Goal: Transaction & Acquisition: Purchase product/service

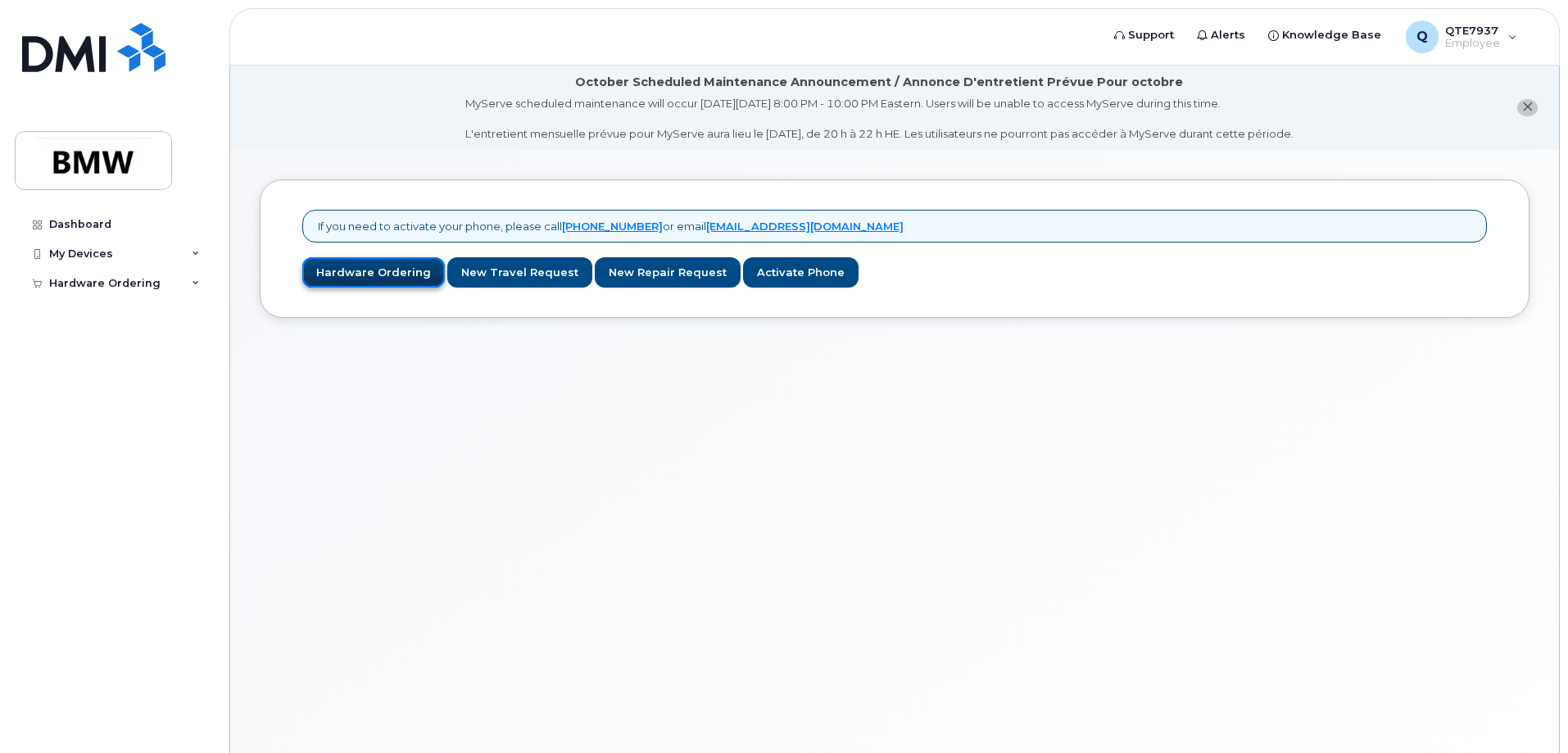
click at [389, 282] on link "Hardware Ordering" at bounding box center [373, 272] width 143 height 30
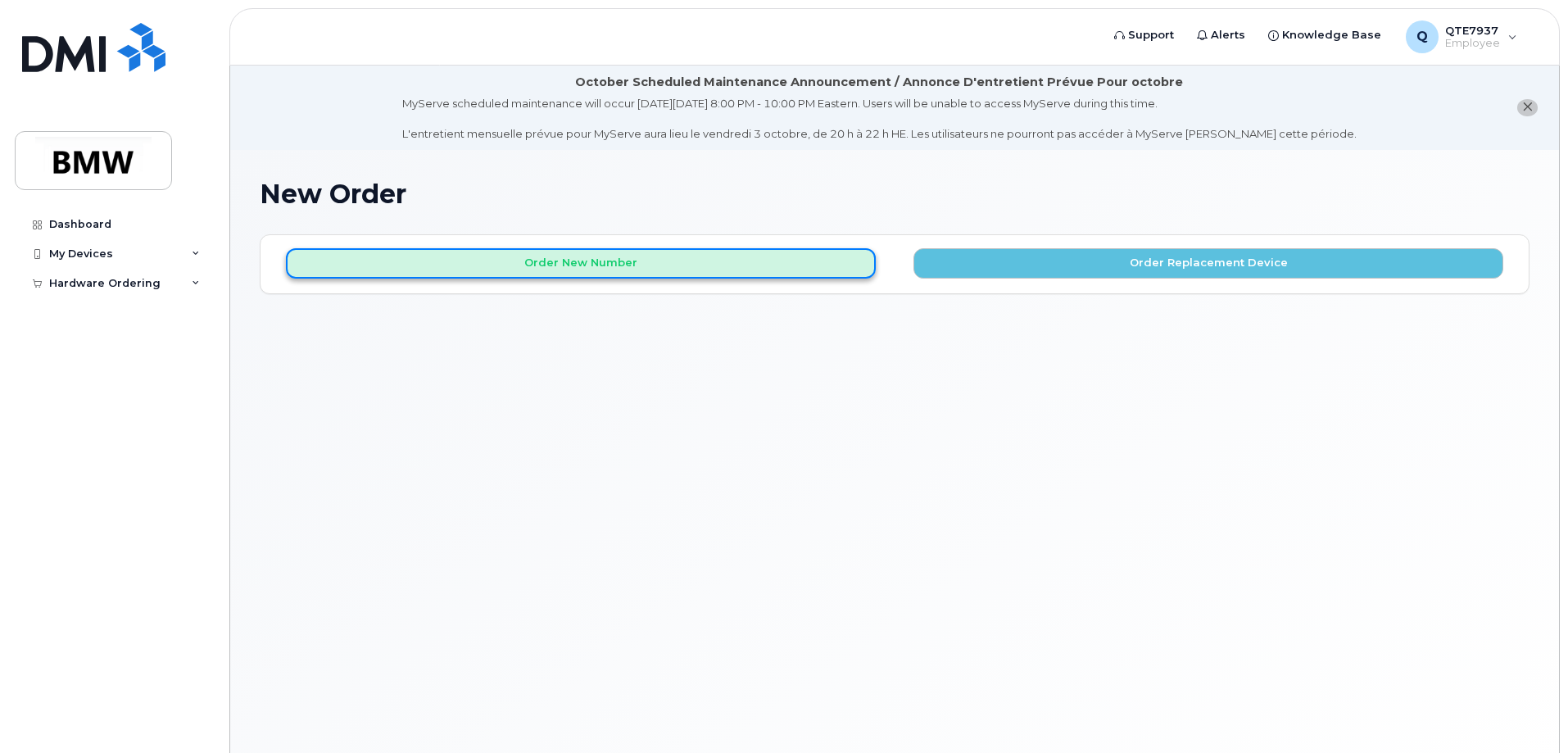
click at [655, 267] on button "Order New Number" at bounding box center [581, 263] width 590 height 30
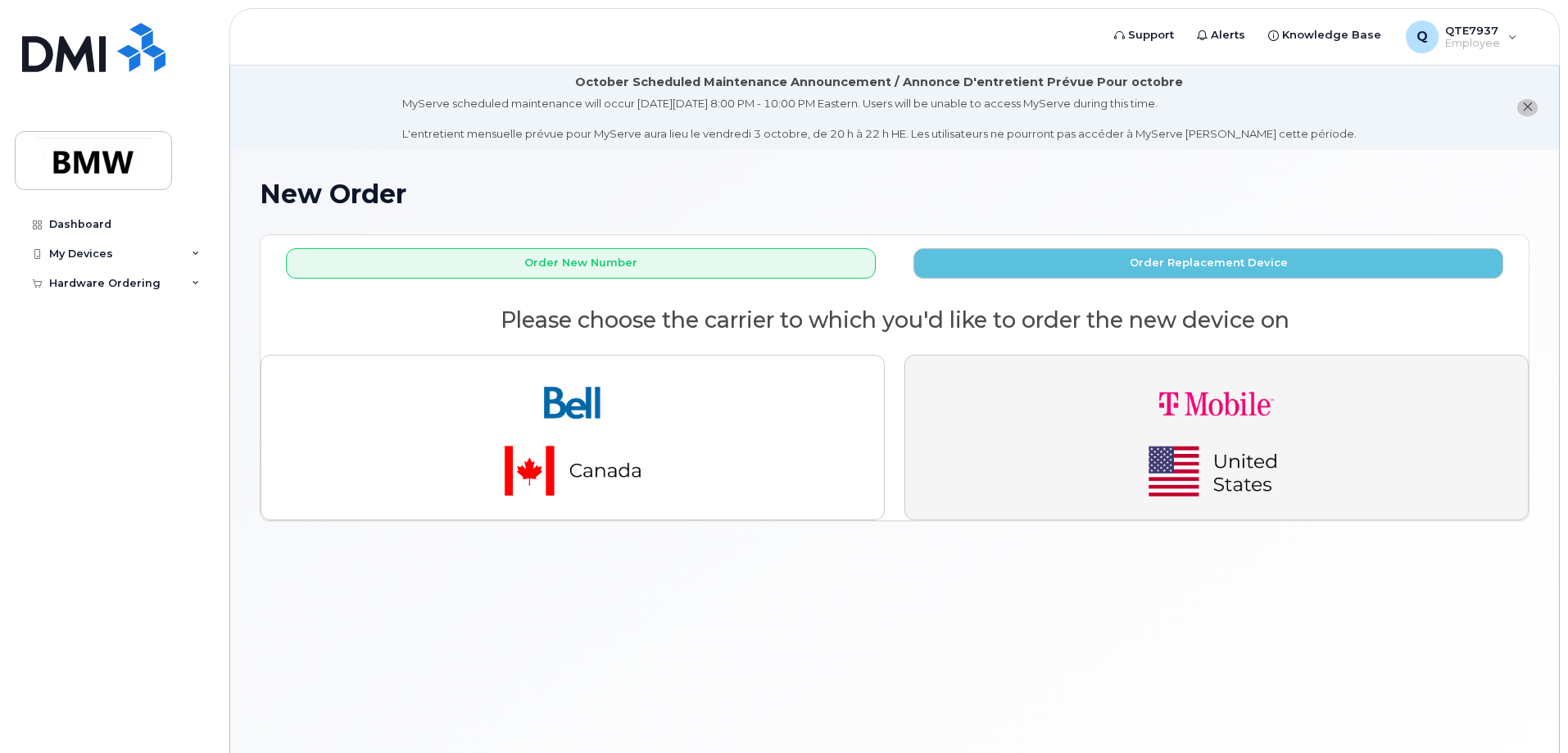
click at [991, 423] on button "button" at bounding box center [1216, 438] width 624 height 166
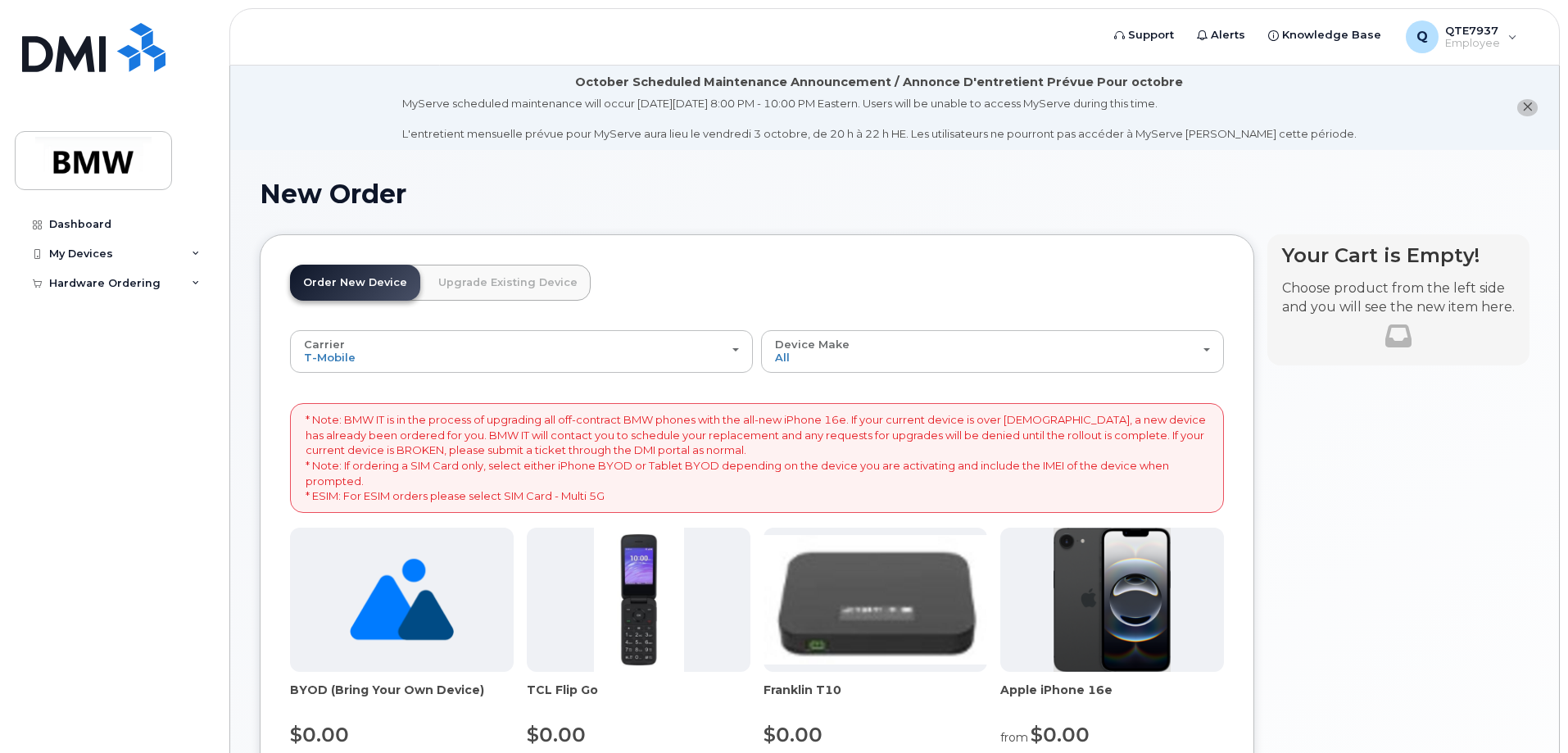
scroll to position [164, 0]
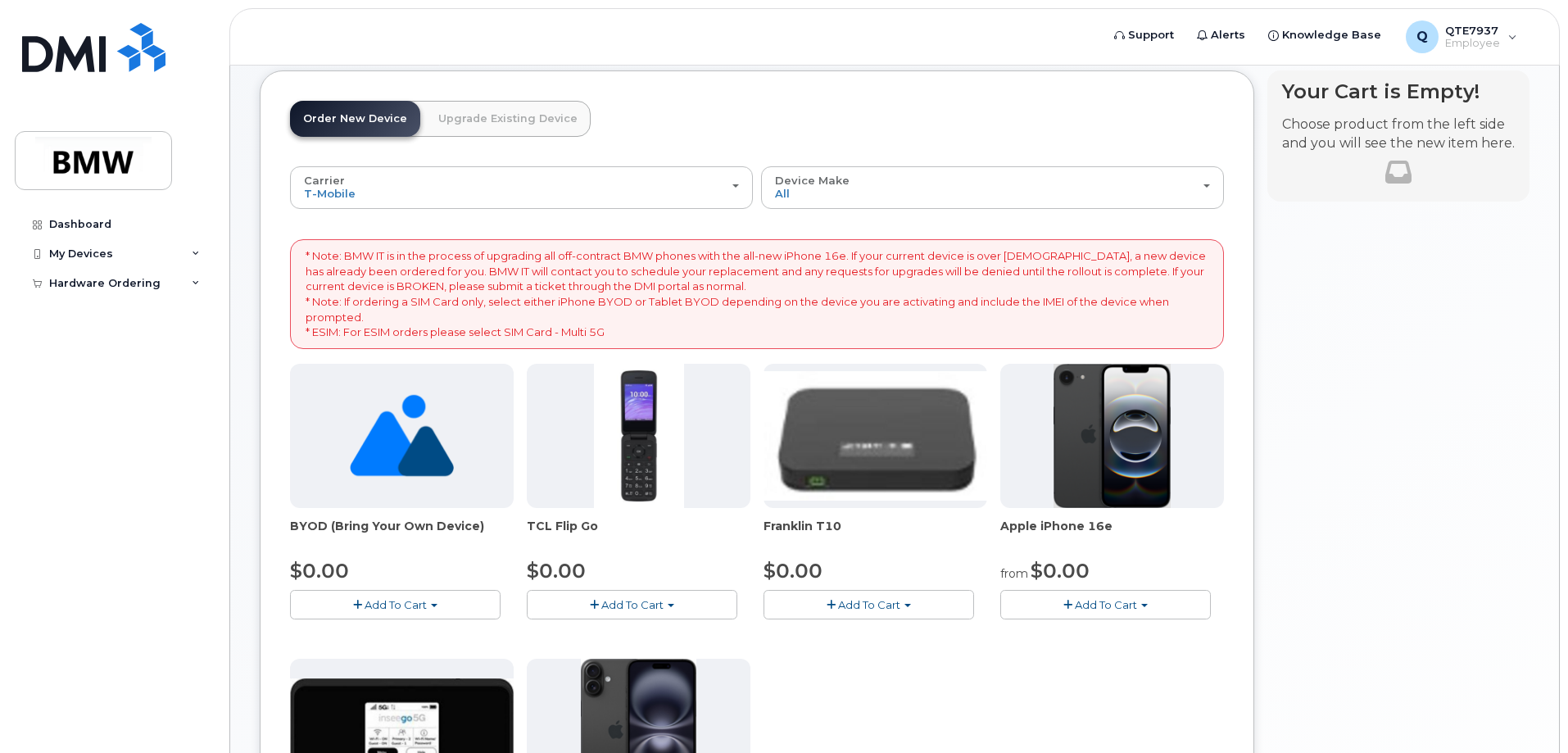
click at [1101, 444] on img at bounding box center [1112, 436] width 118 height 144
click at [1104, 602] on span "Add To Cart" at bounding box center [1106, 604] width 62 height 13
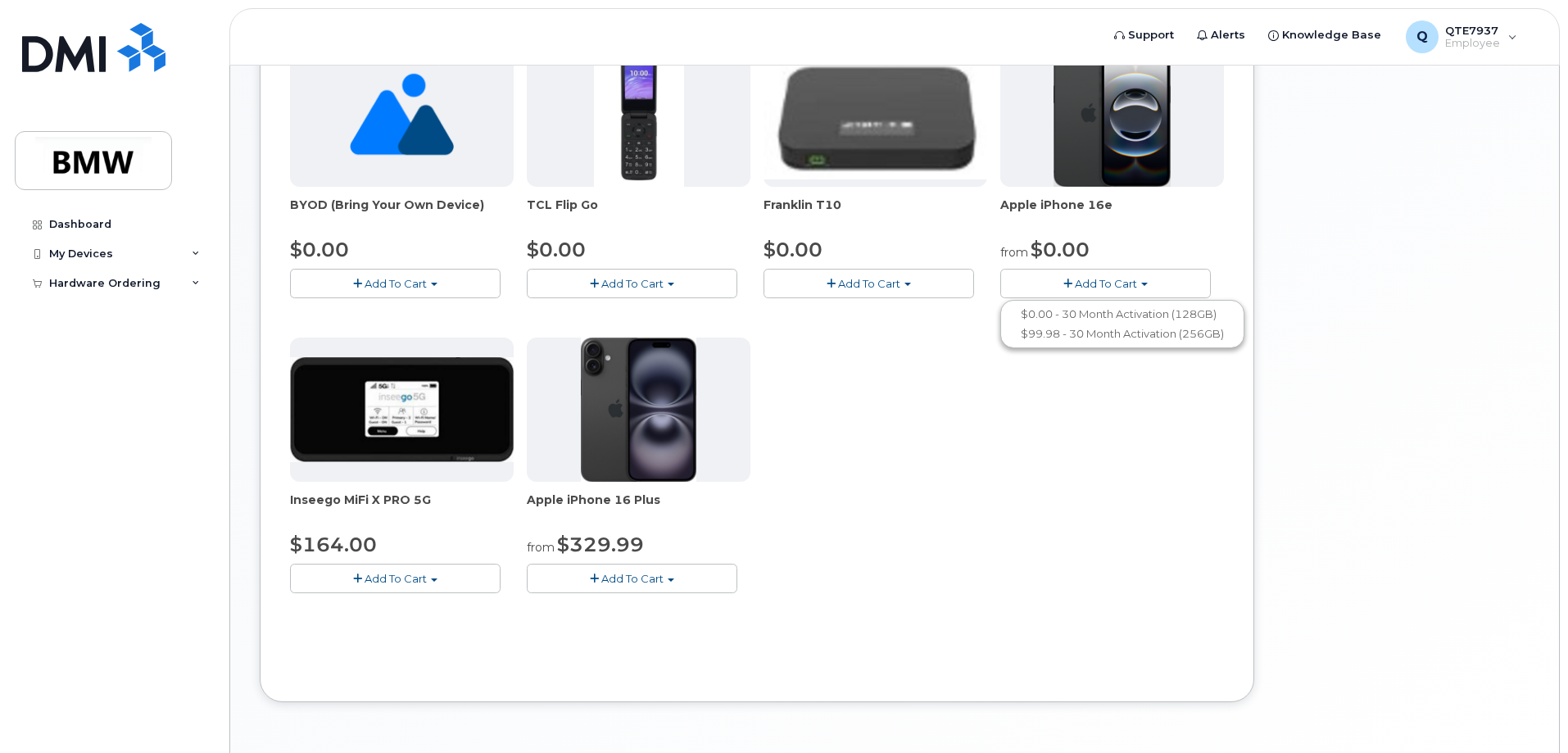
scroll to position [492, 0]
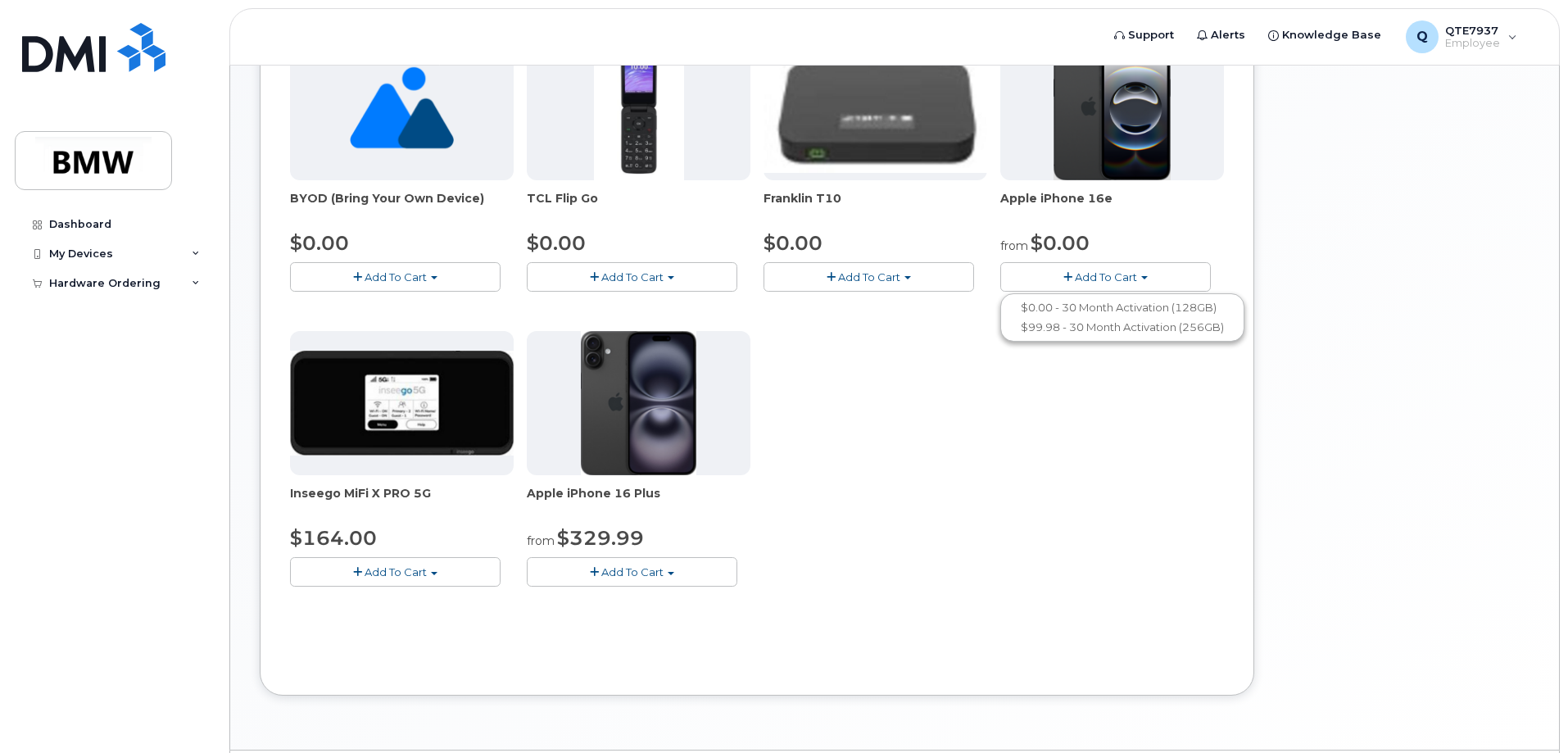
click at [1070, 278] on span "button" at bounding box center [1068, 277] width 9 height 11
click at [1101, 282] on span "Add To Cart" at bounding box center [1106, 276] width 62 height 13
click at [1141, 279] on span "button" at bounding box center [1144, 278] width 6 height 4
click at [1143, 279] on span "button" at bounding box center [1144, 278] width 6 height 4
click at [1145, 307] on link "$0.00 - 30 Month Activation (128GB)" at bounding box center [1122, 307] width 236 height 20
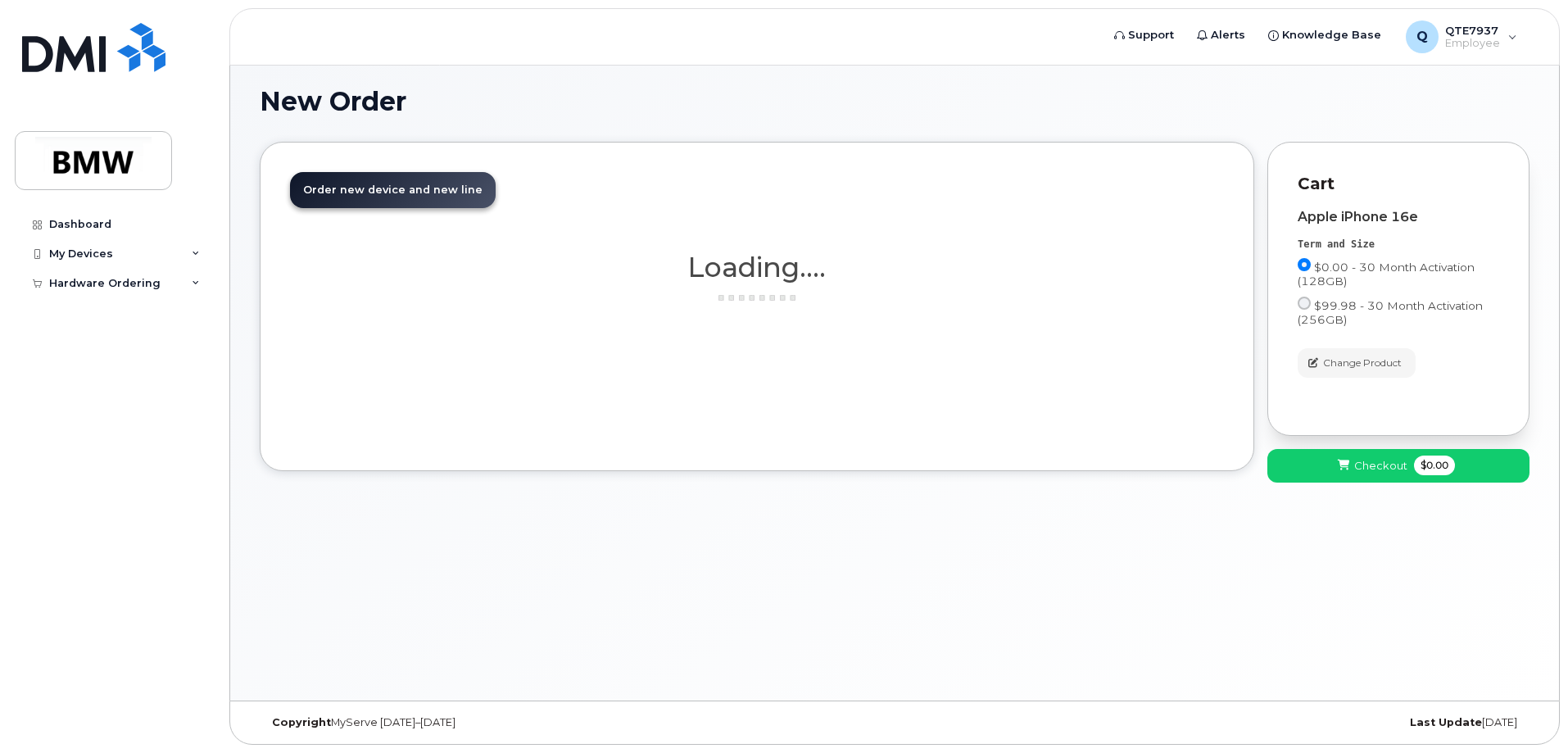
scroll to position [93, 0]
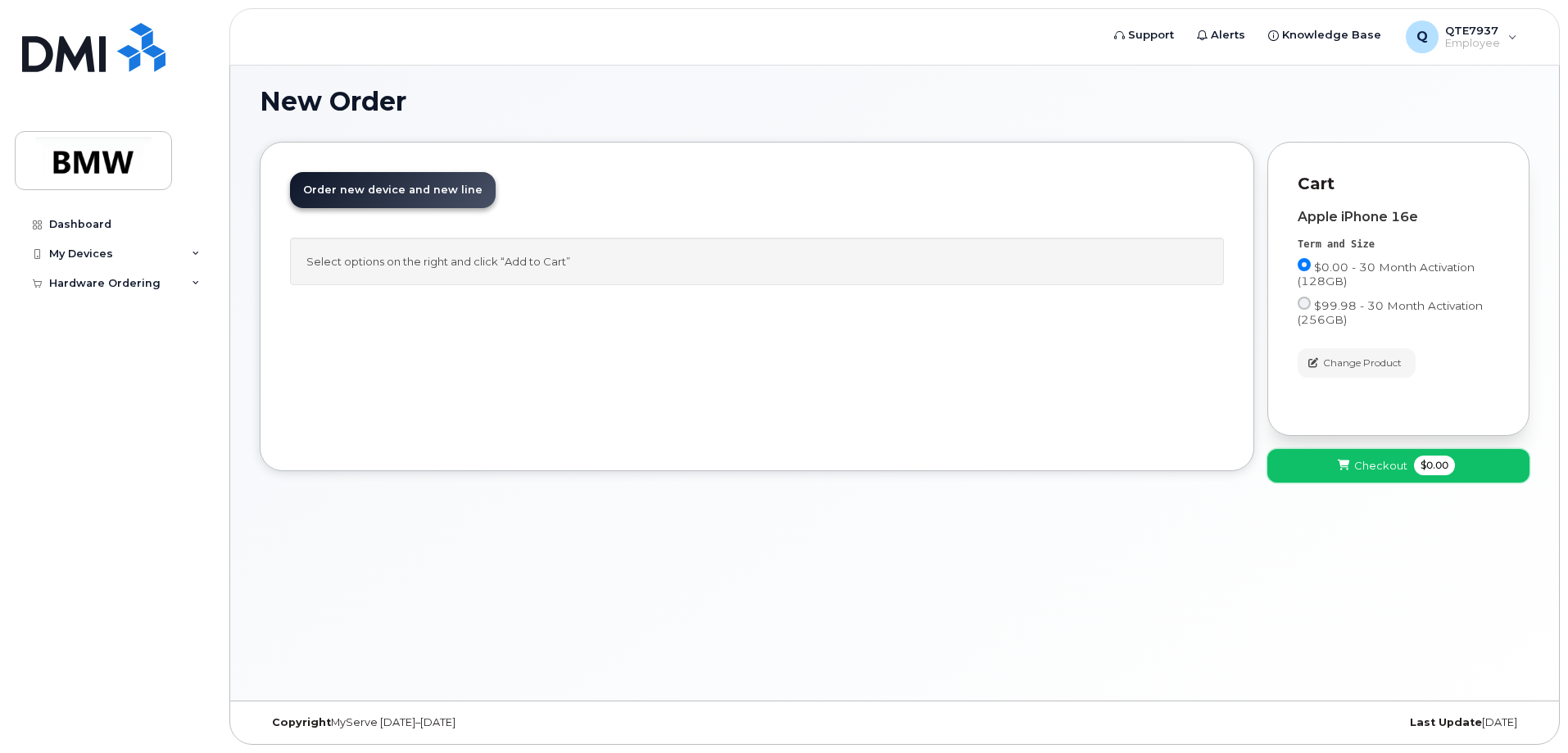
click at [1352, 470] on button "Checkout $0.00" at bounding box center [1398, 466] width 262 height 34
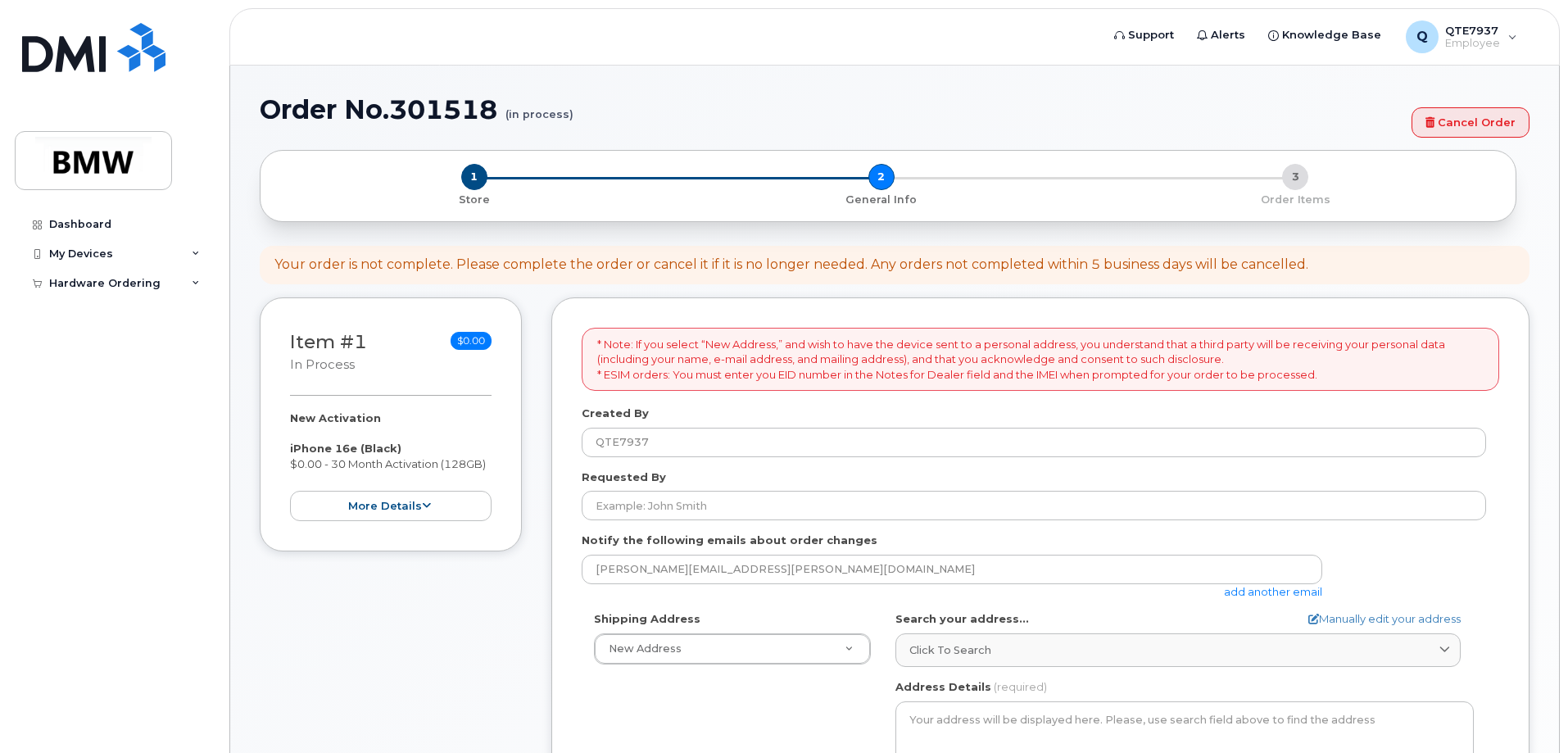
select select
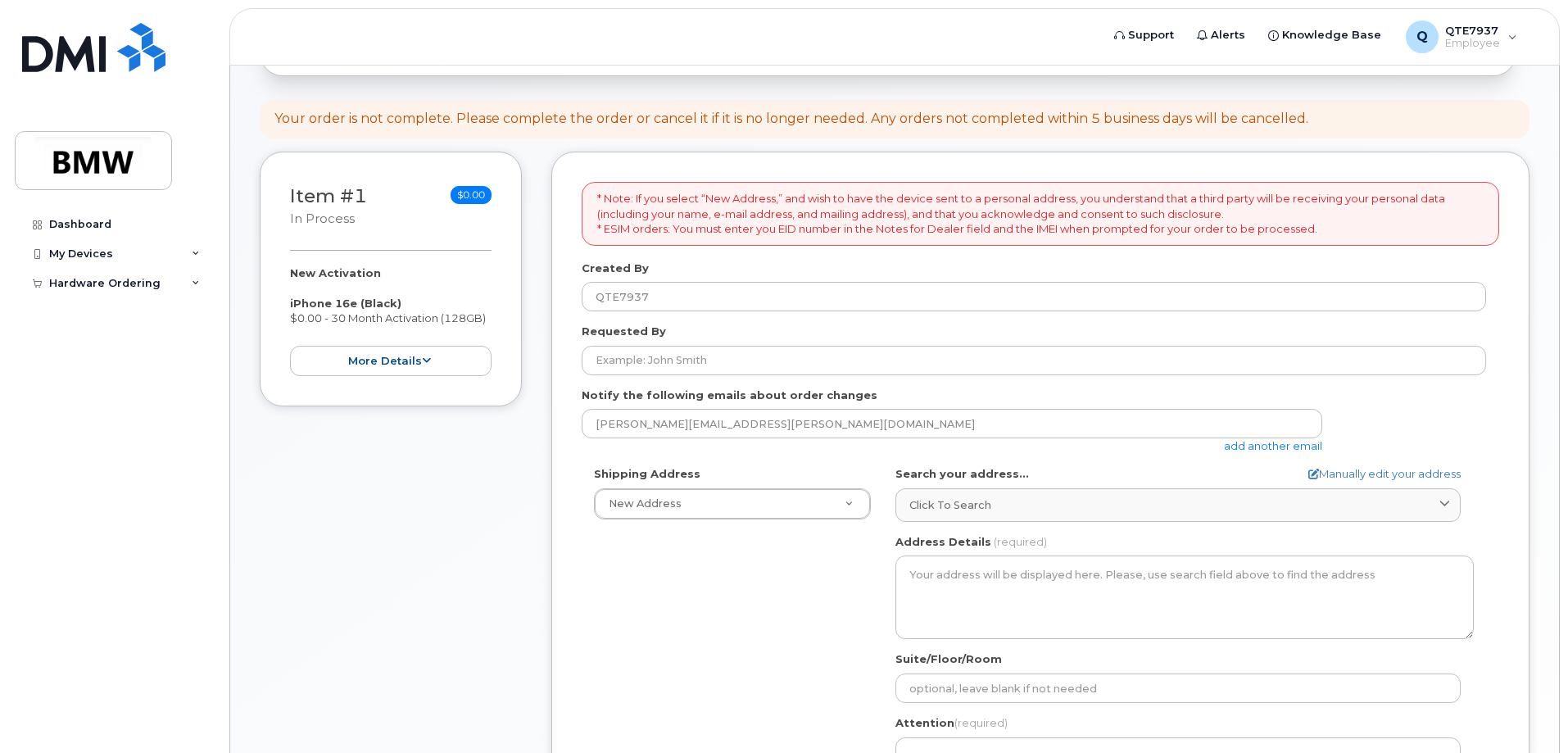
scroll to position [246, 0]
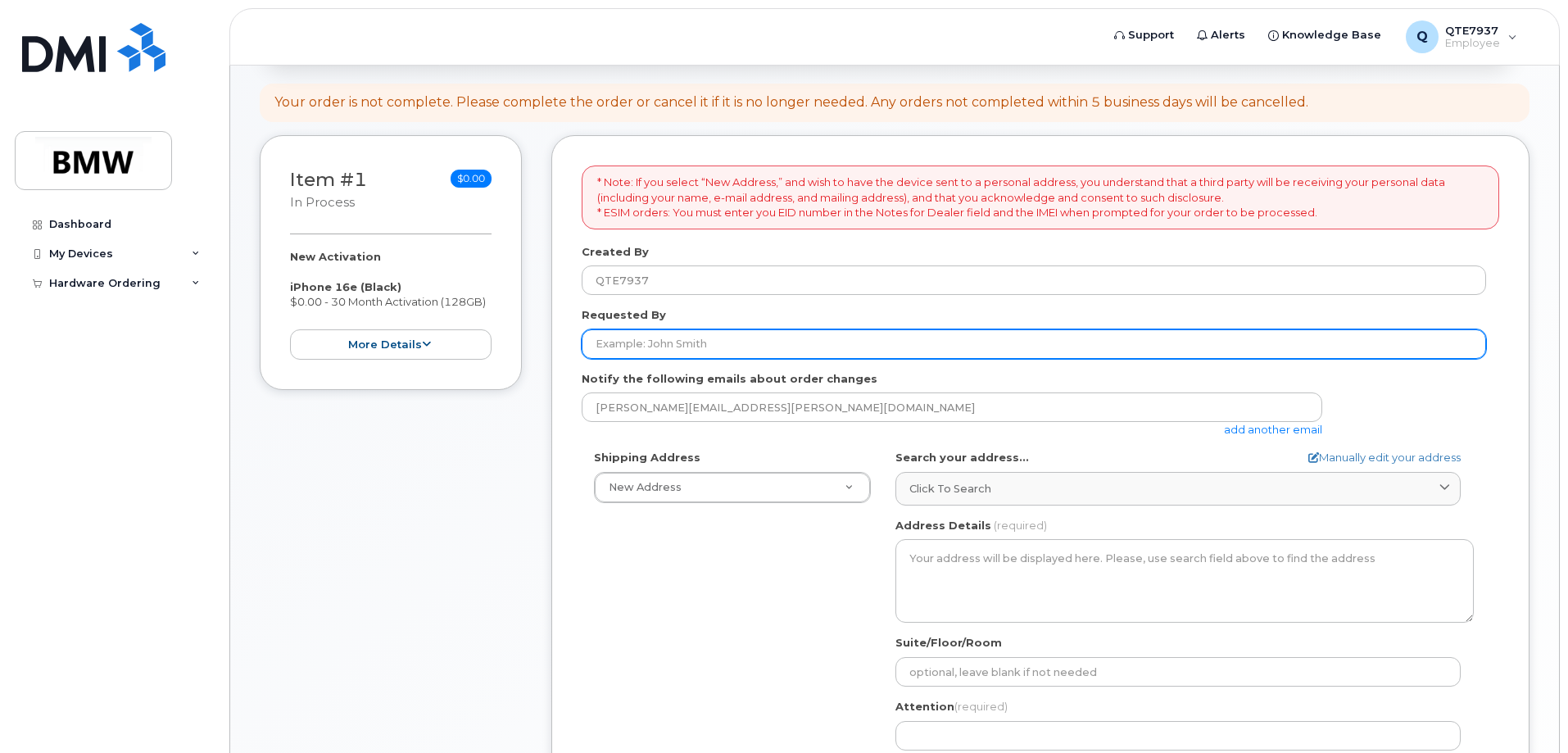
click at [757, 342] on input "Requested By" at bounding box center [1033, 344] width 904 height 29
click at [606, 344] on input "marissa Dowling" at bounding box center [1033, 344] width 904 height 29
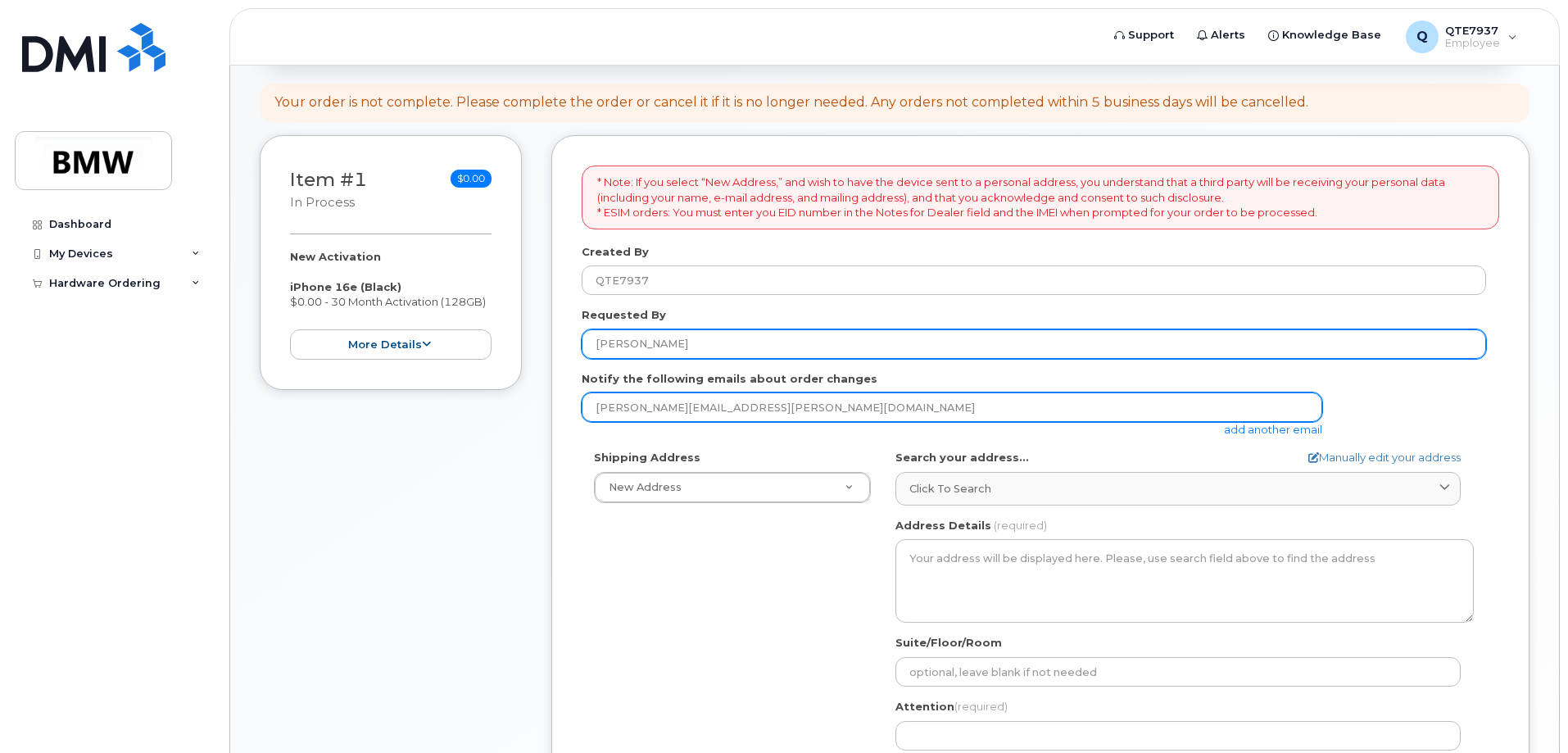
type input "Marissa Dowling"
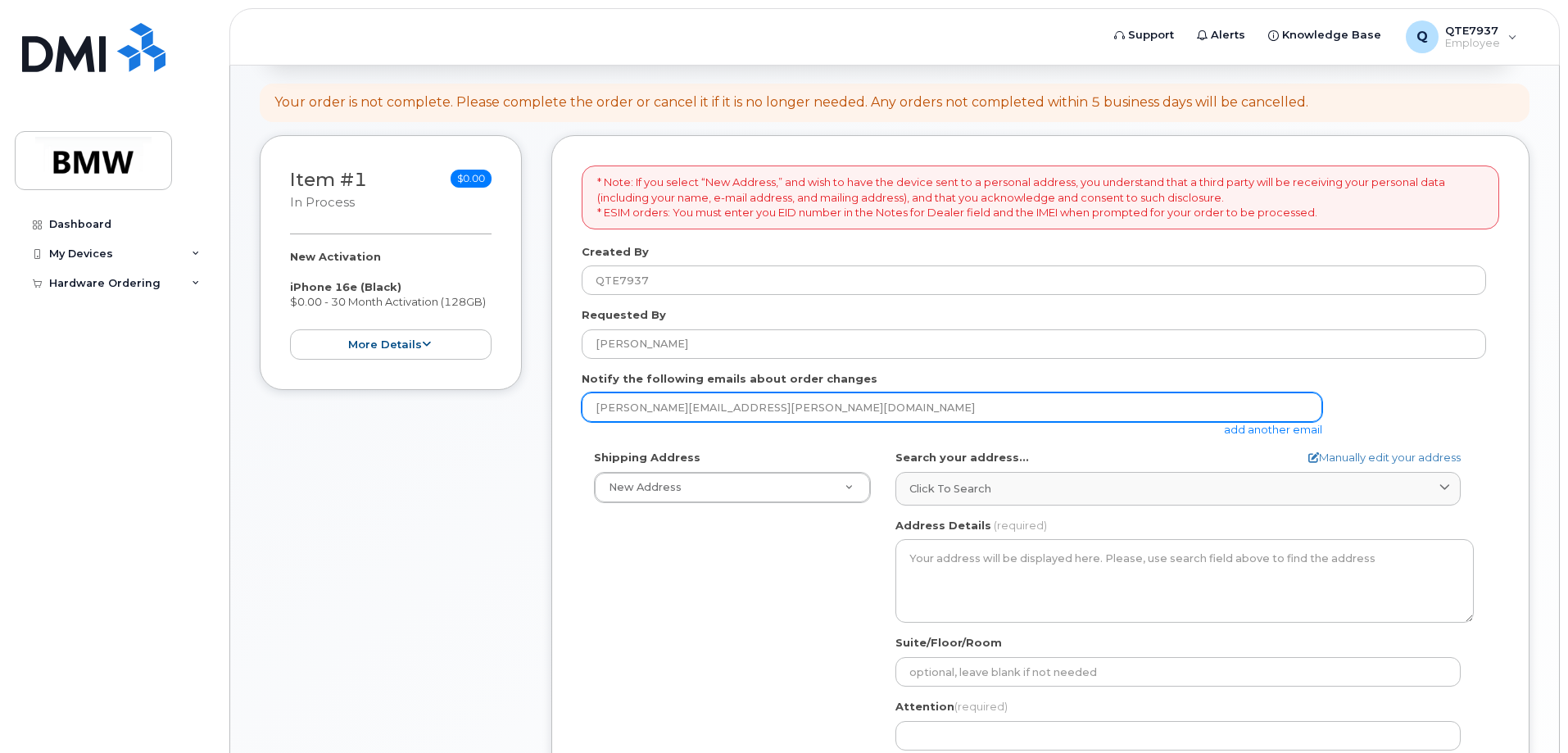
click at [722, 406] on input "marissa.dowling@bmwmc.com" at bounding box center [952, 407] width 740 height 29
click at [793, 416] on input "marissa.dowling@bmwmc.com" at bounding box center [952, 407] width 740 height 29
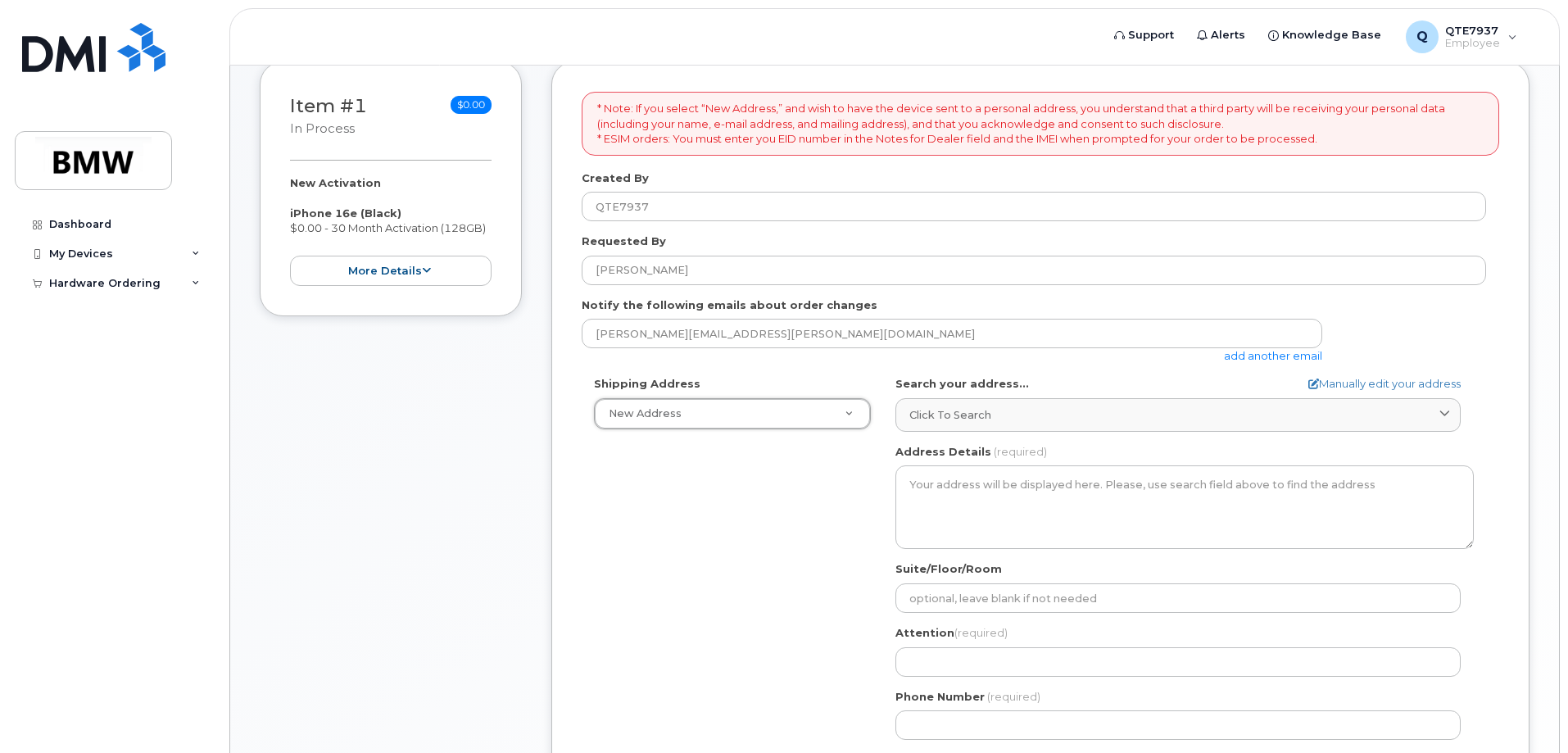
scroll to position [410, 0]
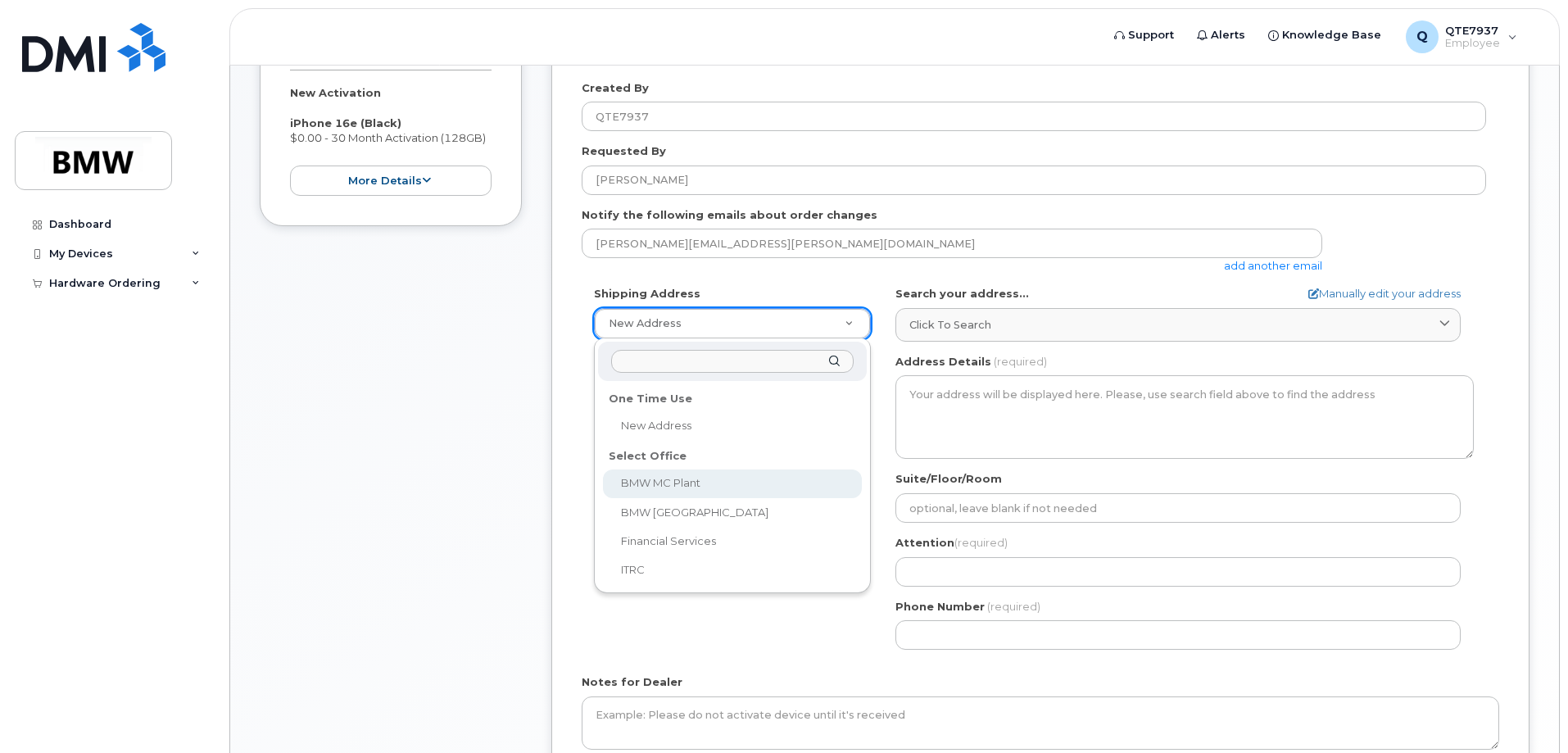
select select
type textarea "1400 Highway 101 S GREER SC 29651-6731 UNITED STATES Greer South Carolina 29651…"
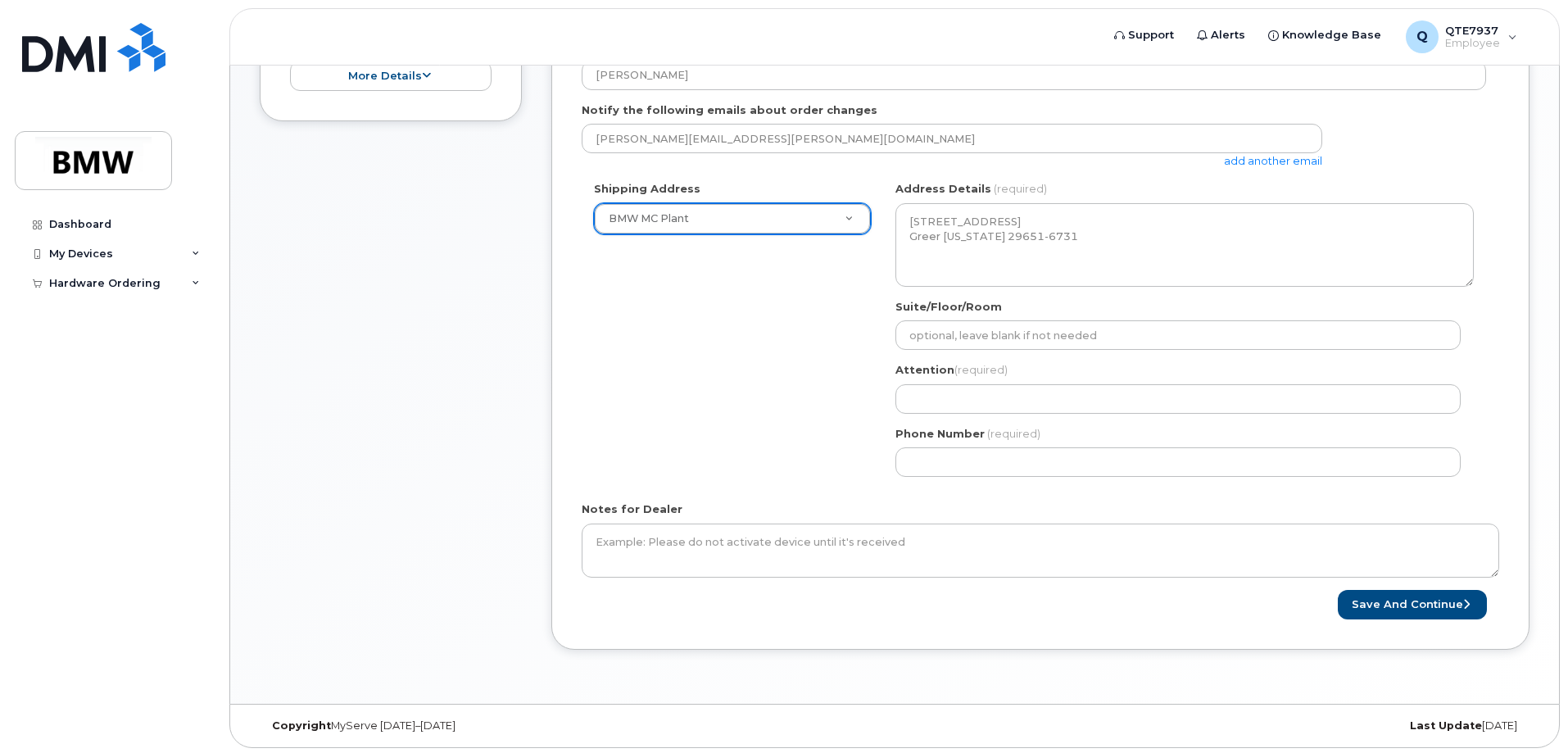
scroll to position [518, 0]
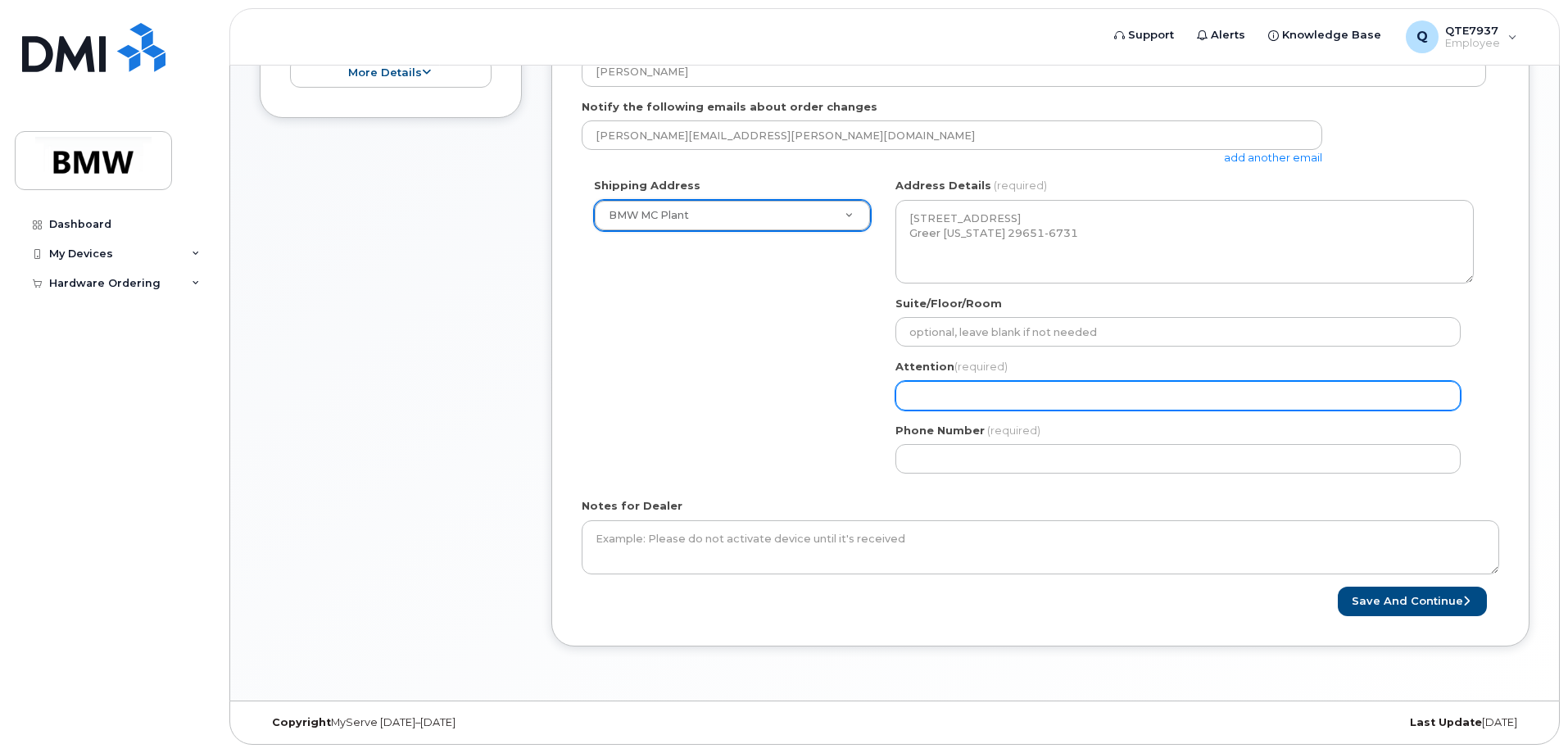
click at [966, 408] on input "Attention (required)" at bounding box center [1178, 395] width 565 height 29
select select
type input "0"
select select
type input "09"
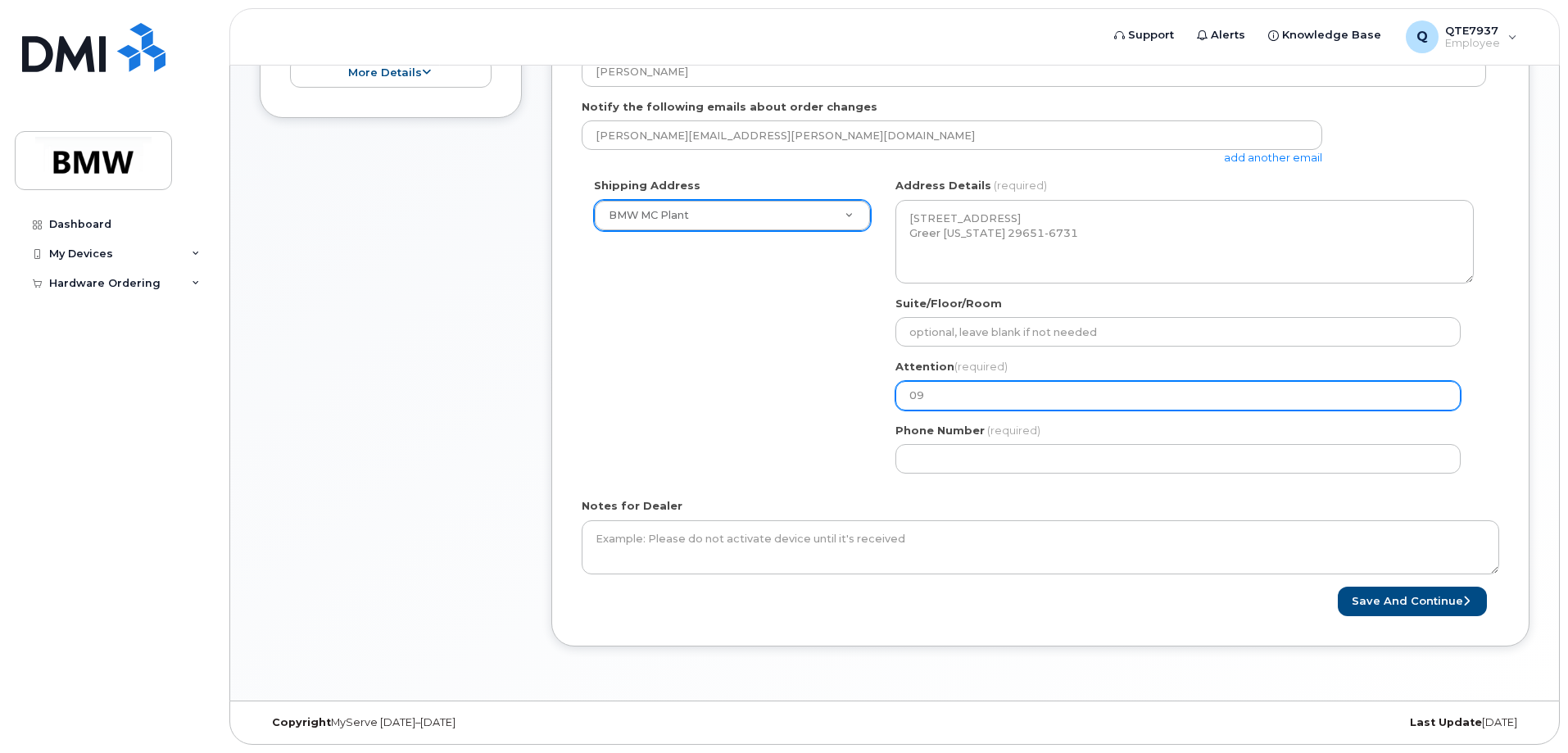
select select
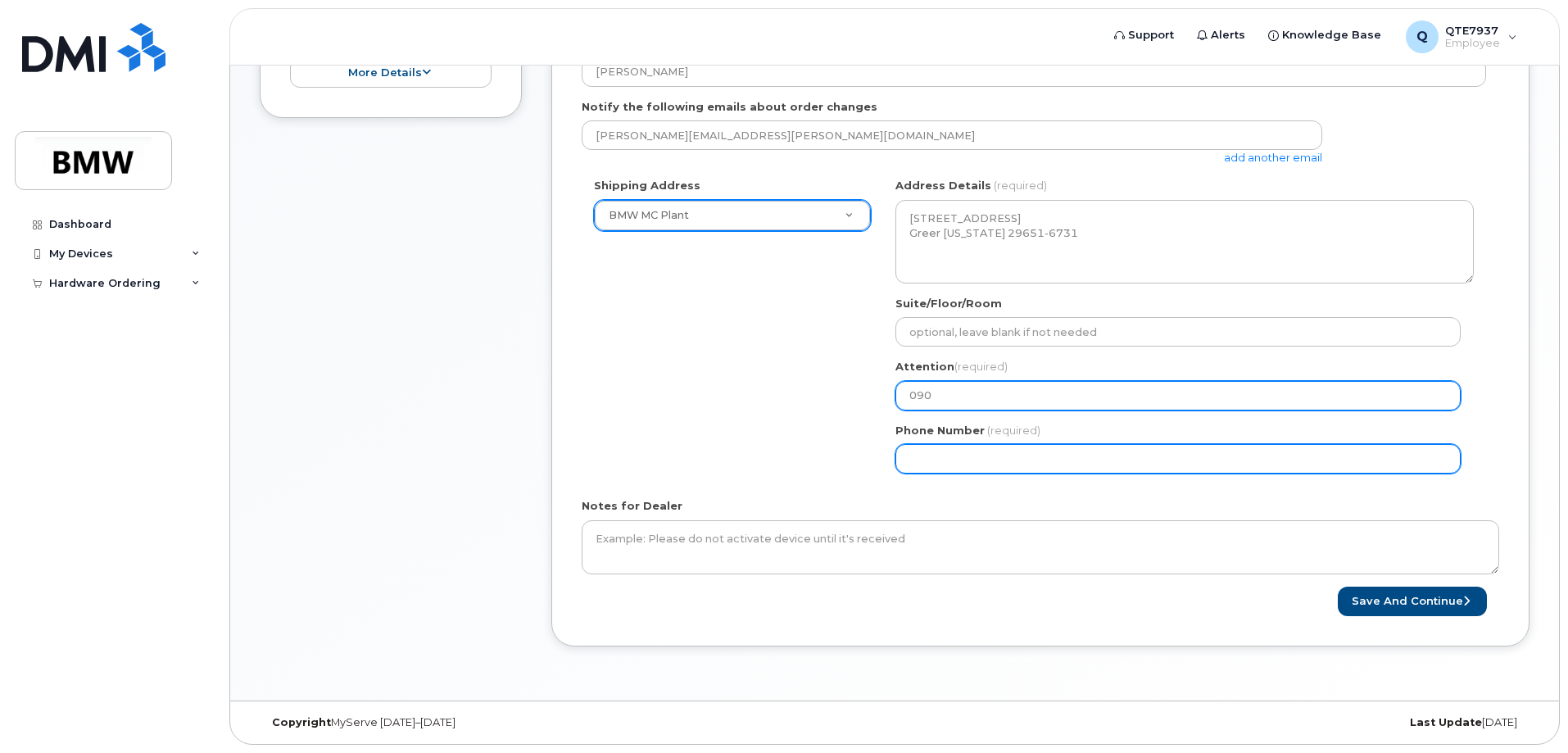
type input "090"
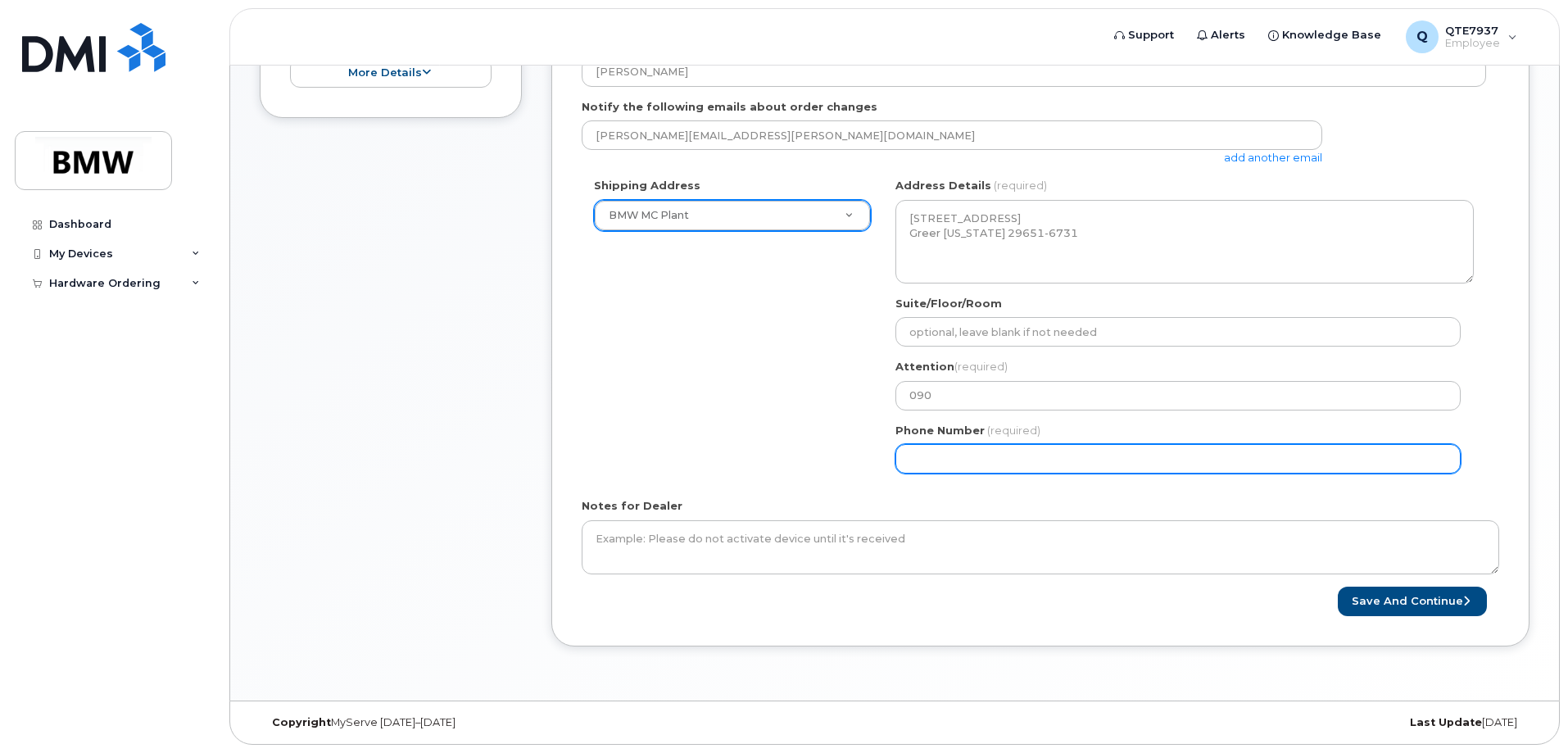
click at [963, 454] on input "Phone Number" at bounding box center [1178, 458] width 565 height 29
select select
type input "570"
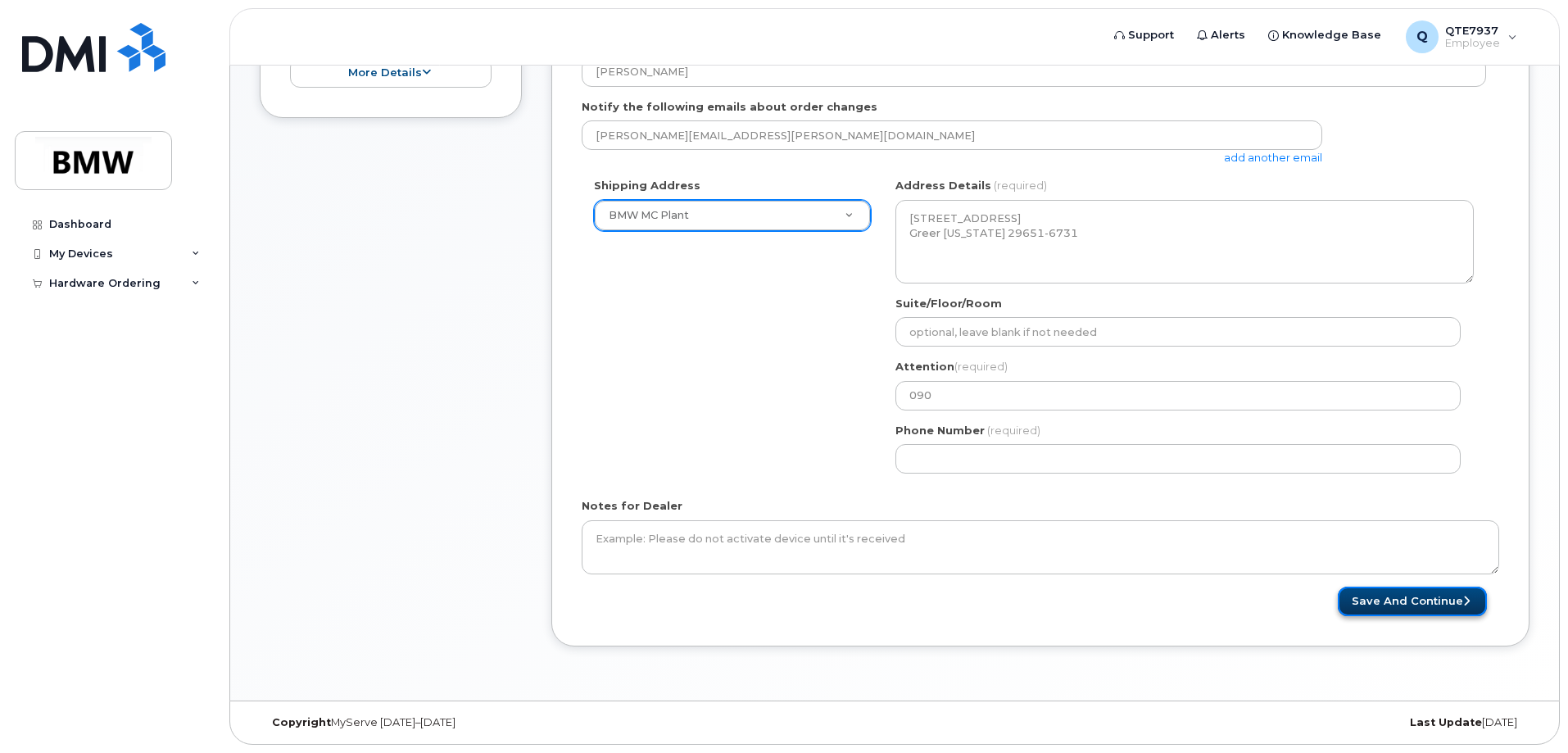
click at [1456, 603] on button "Save and Continue" at bounding box center [1412, 602] width 149 height 30
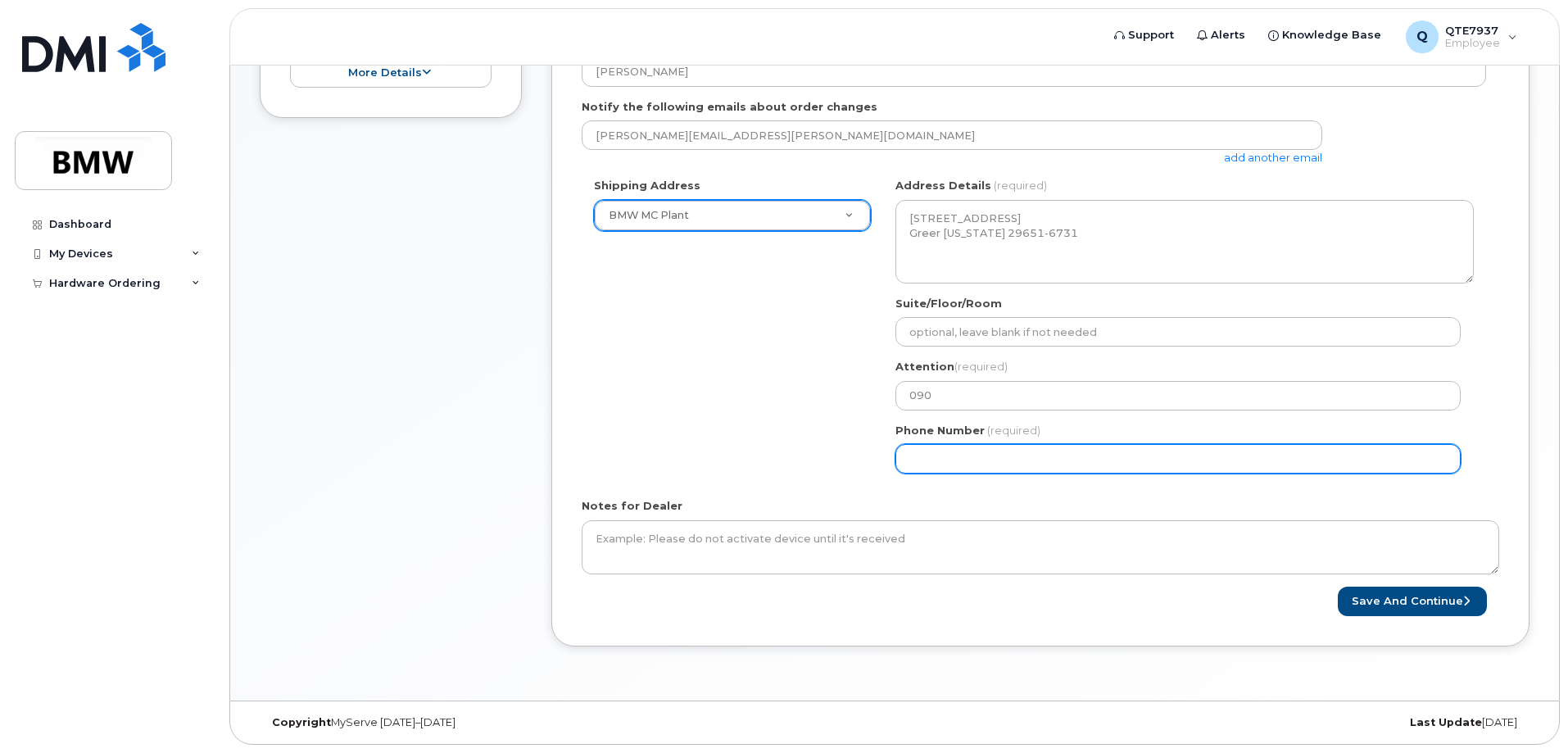
click at [938, 458] on input "Phone Number" at bounding box center [1178, 458] width 565 height 29
click at [958, 461] on input "Phone Number" at bounding box center [1178, 458] width 565 height 29
select select
type input "5705887117"
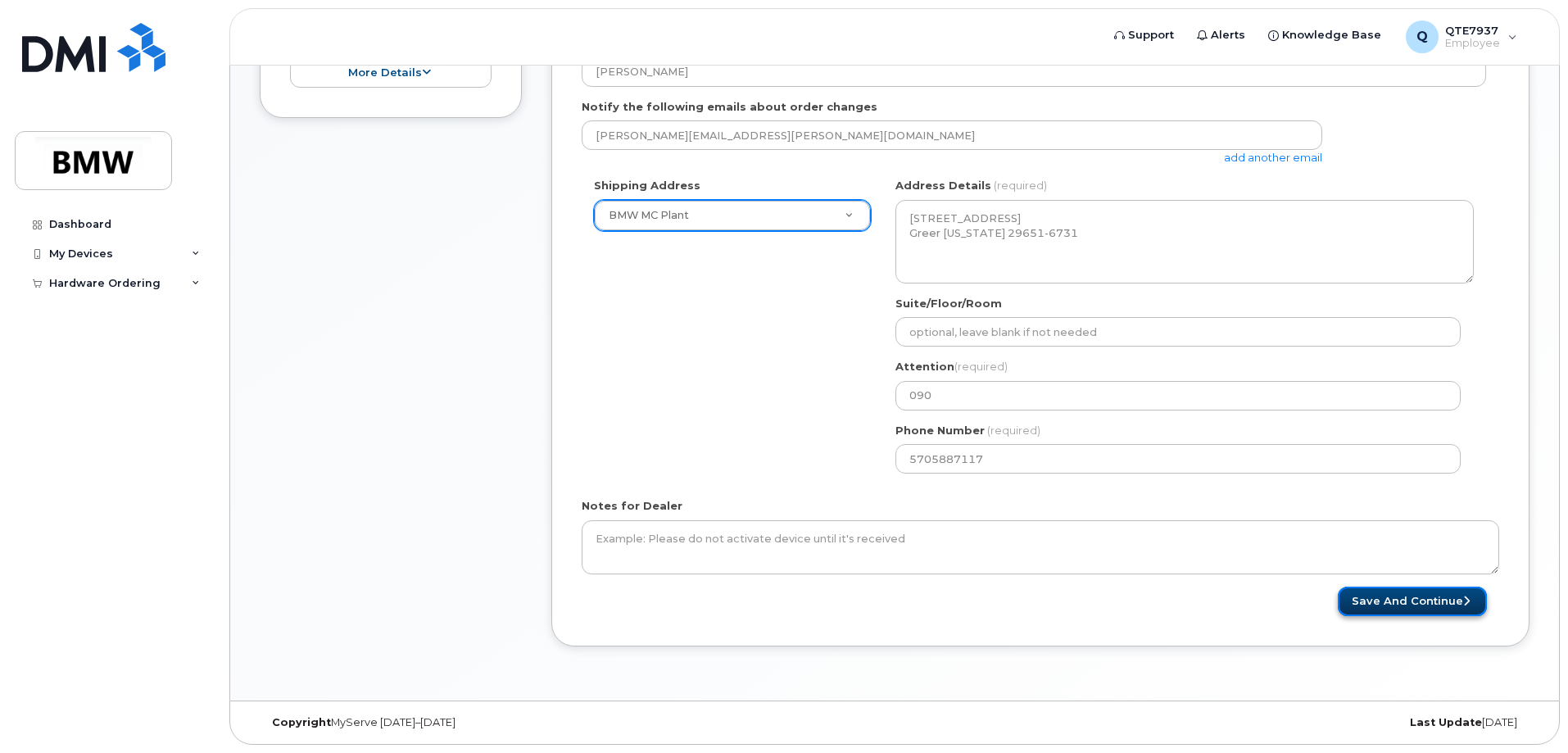
click at [1373, 596] on button "Save and Continue" at bounding box center [1412, 602] width 149 height 30
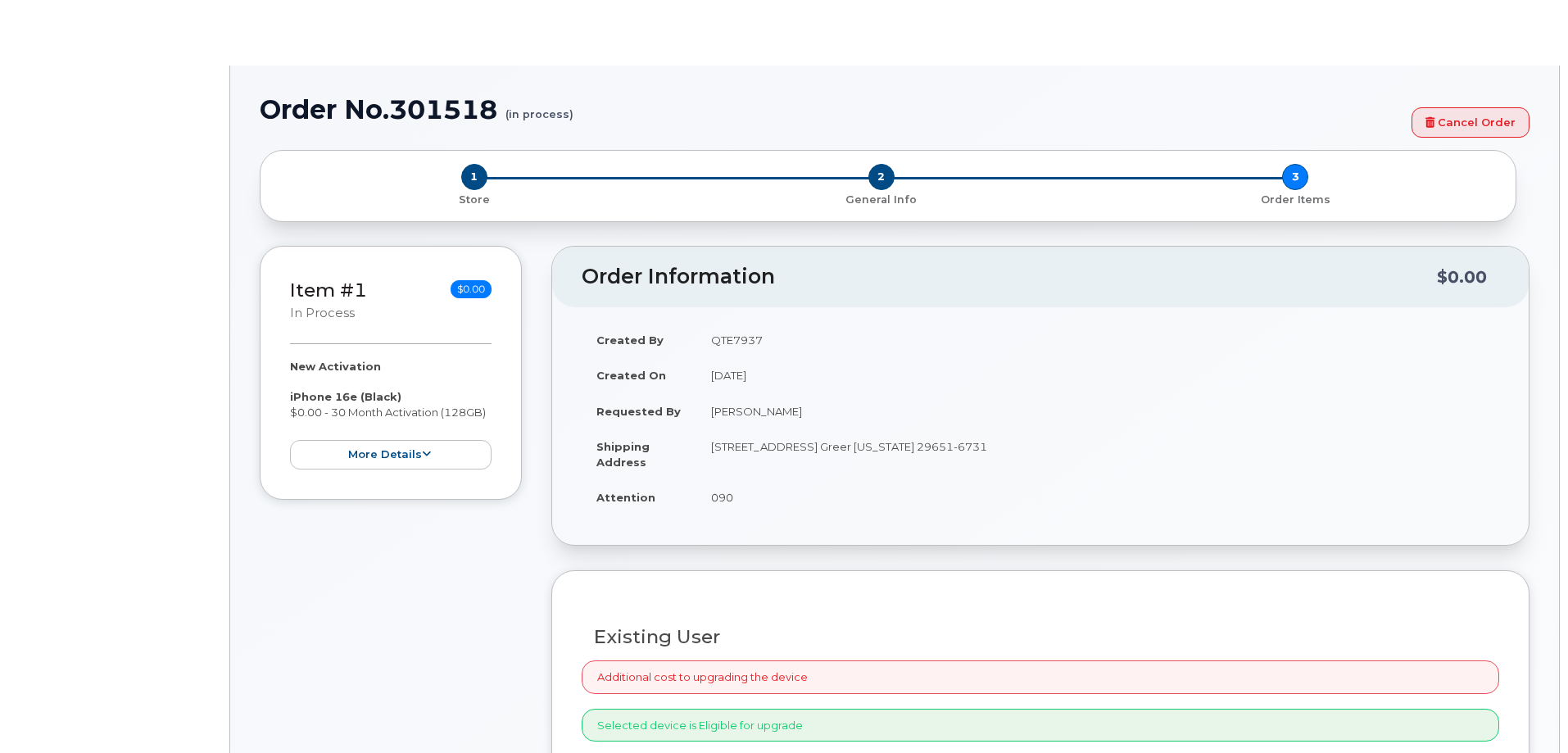
select select "1885307"
radio input "true"
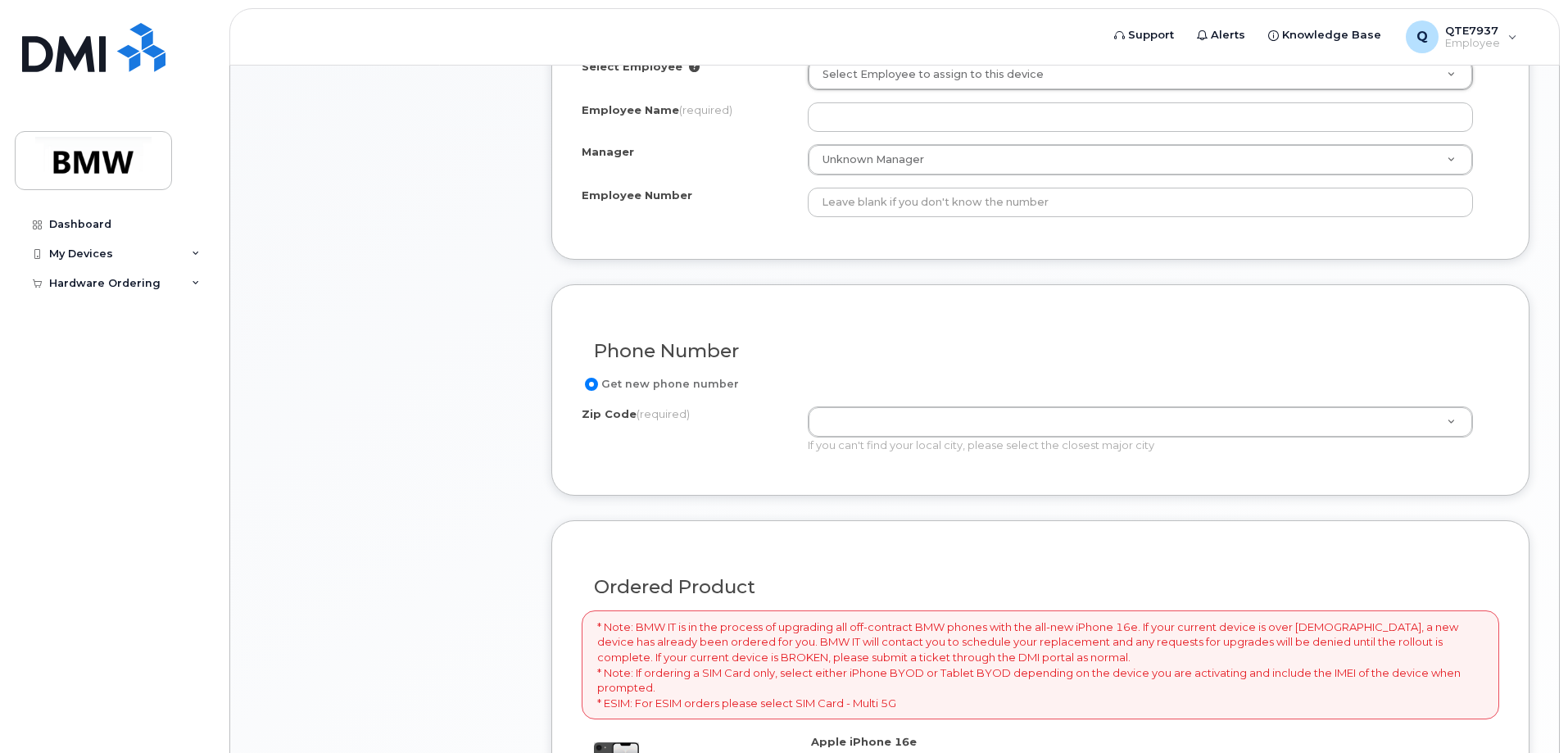
scroll to position [819, 0]
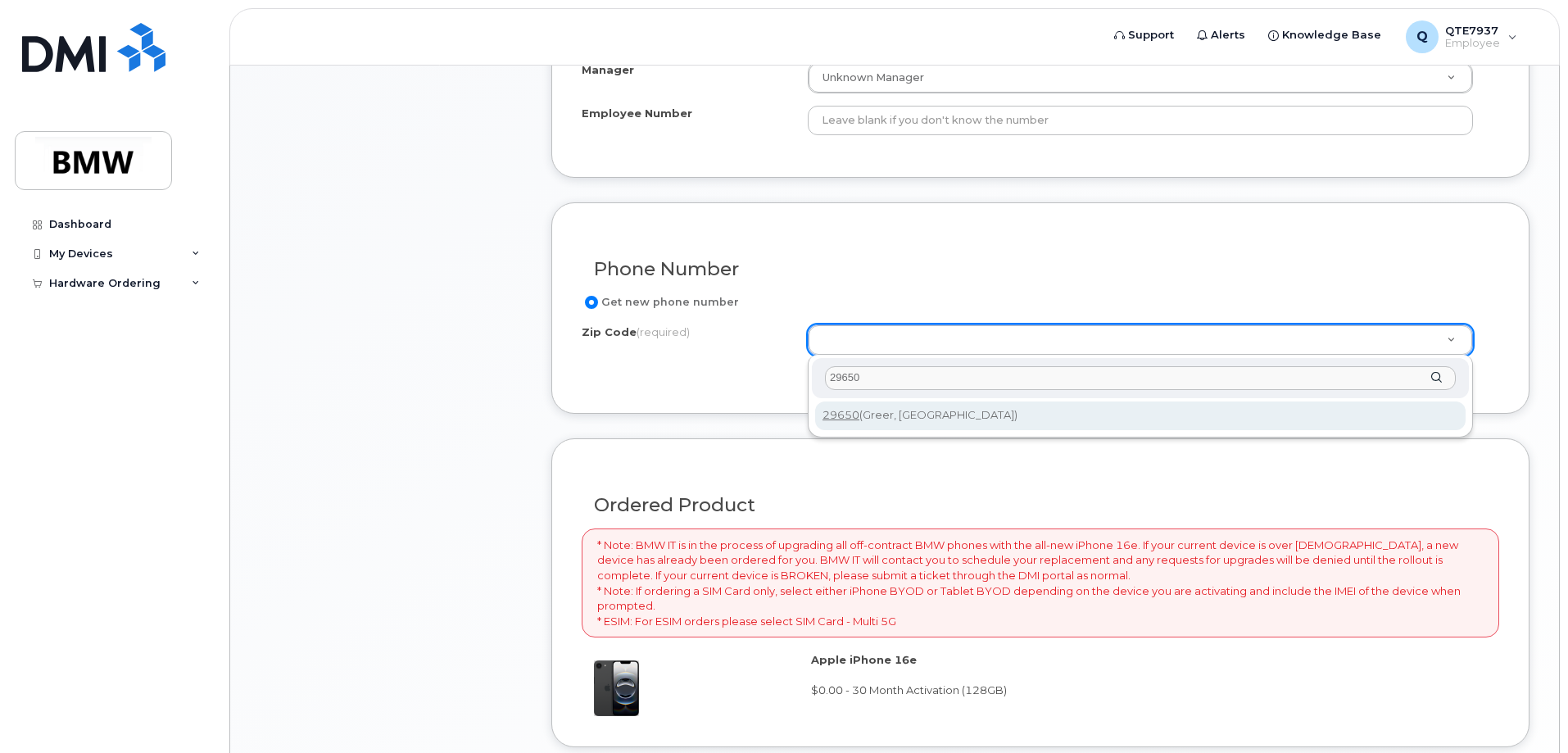
type input "29650"
type input "29650 (Greer, SC)"
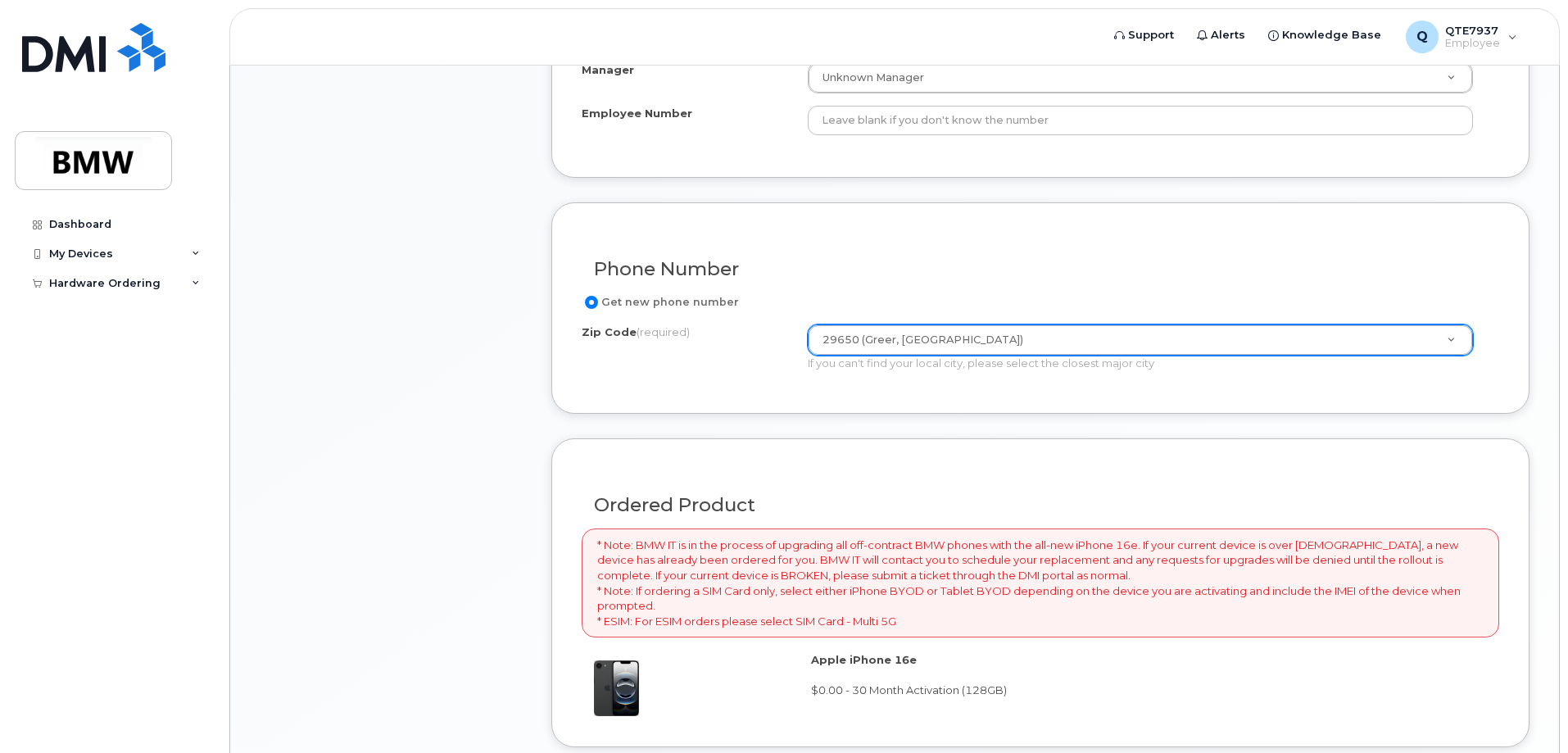
click at [979, 276] on h3 "Phone Number" at bounding box center [1040, 268] width 892 height 20
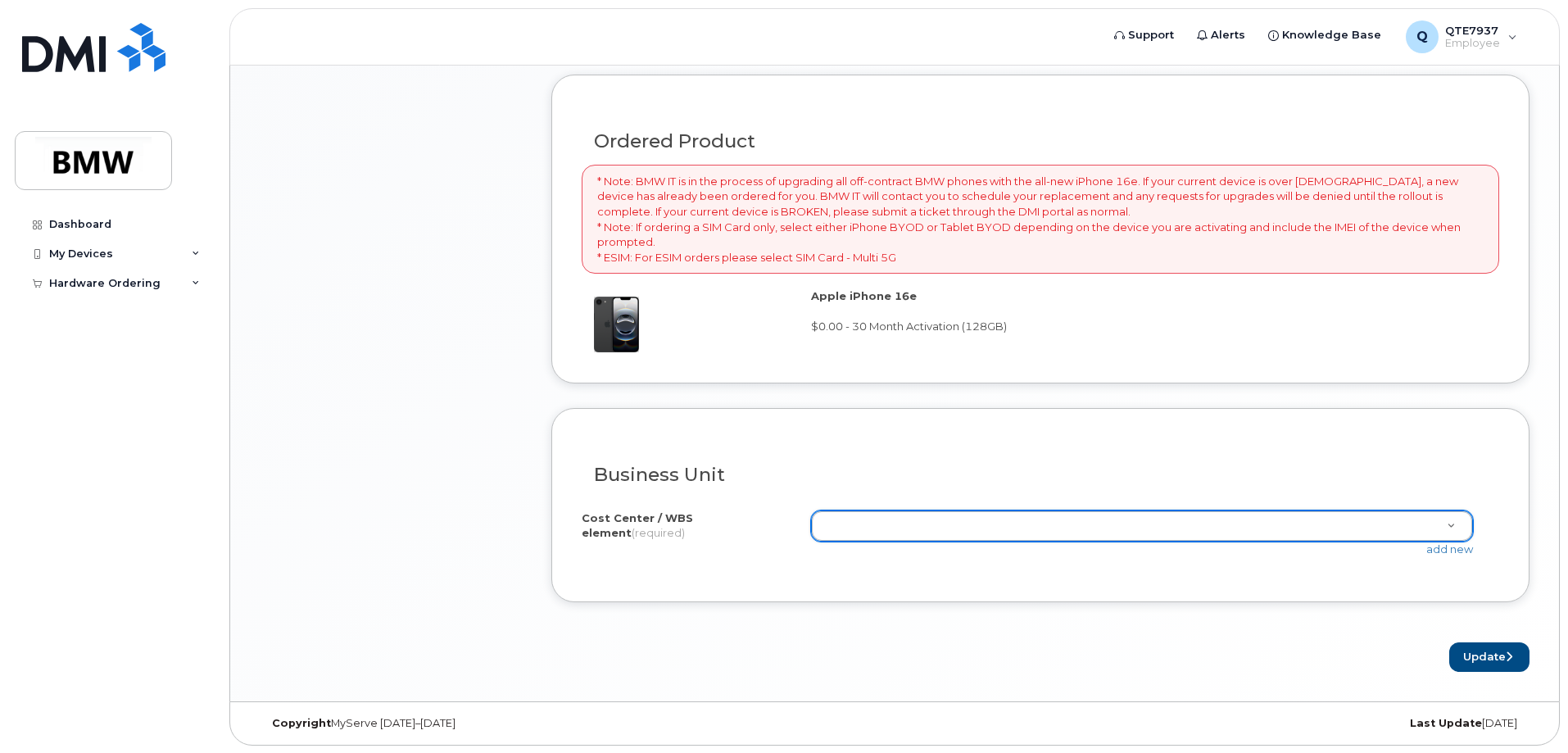
scroll to position [1184, 0]
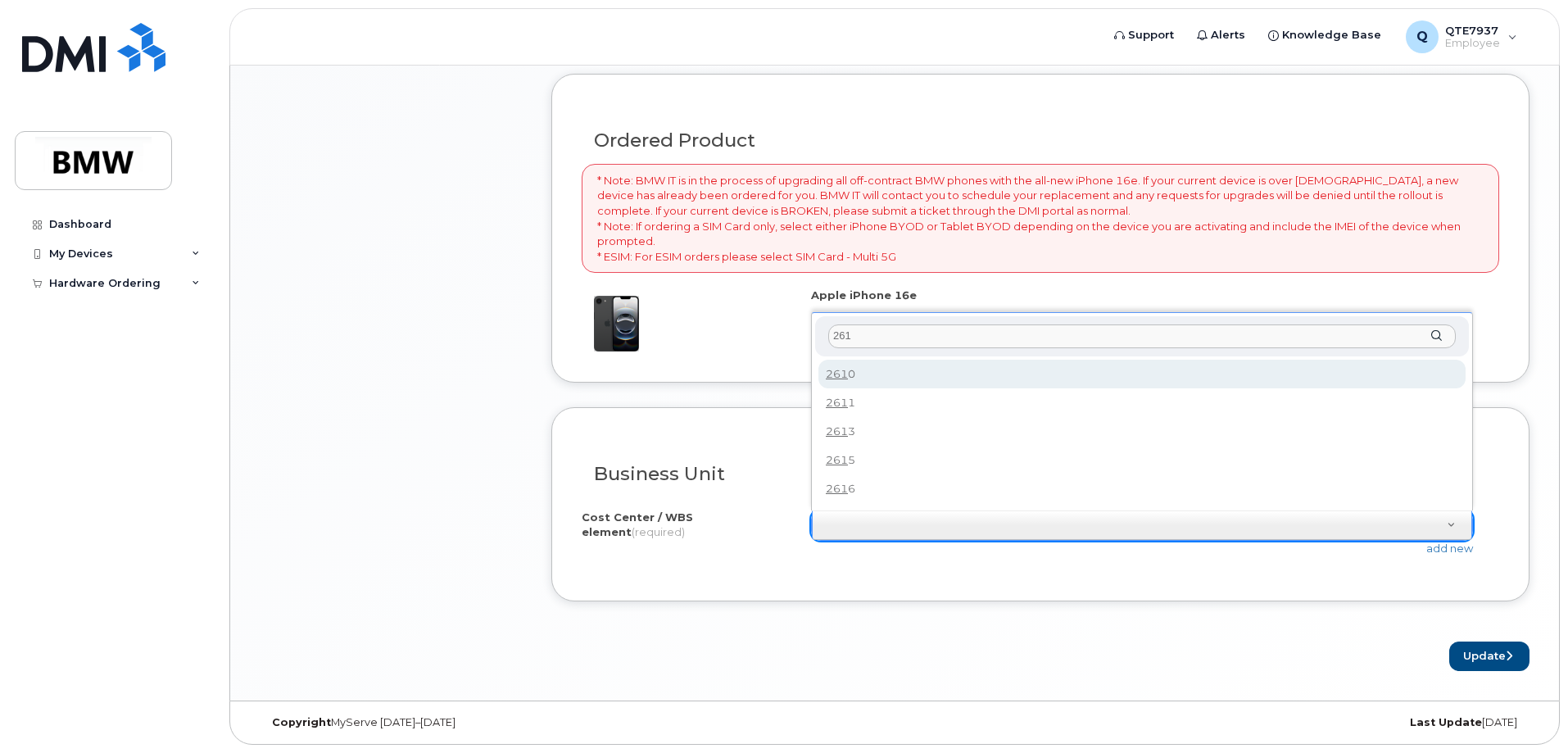
type input "2610"
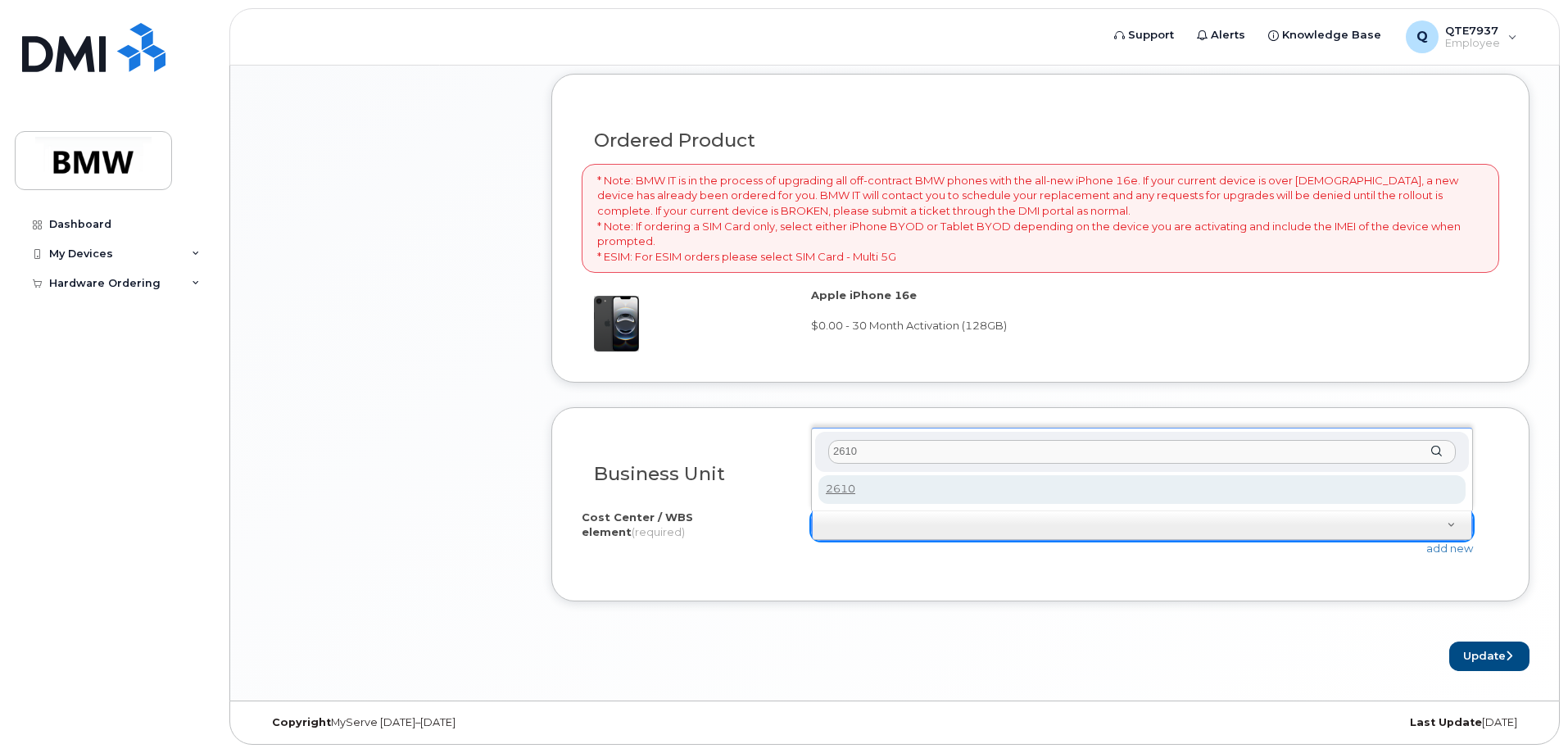
type input "2610"
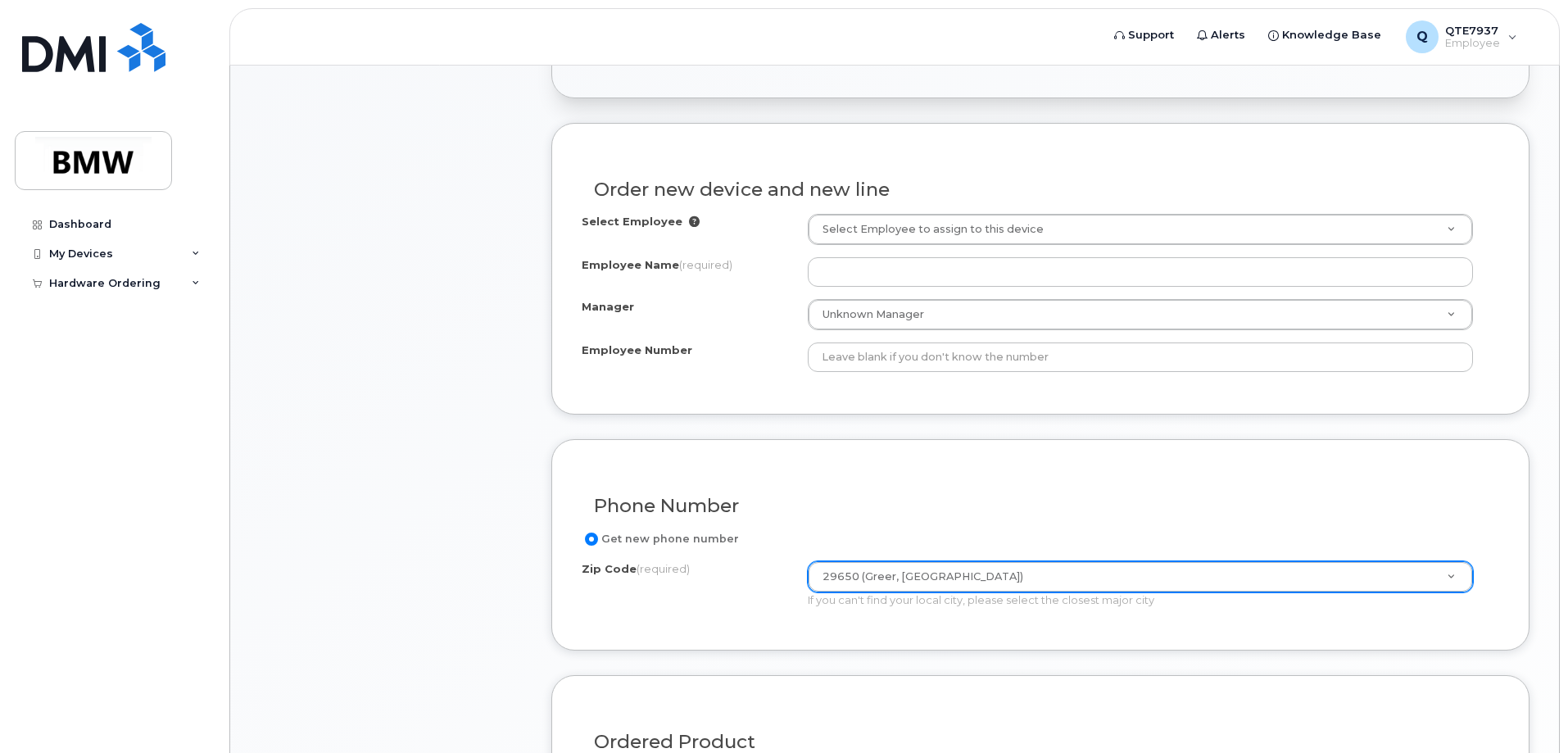
scroll to position [610, 0]
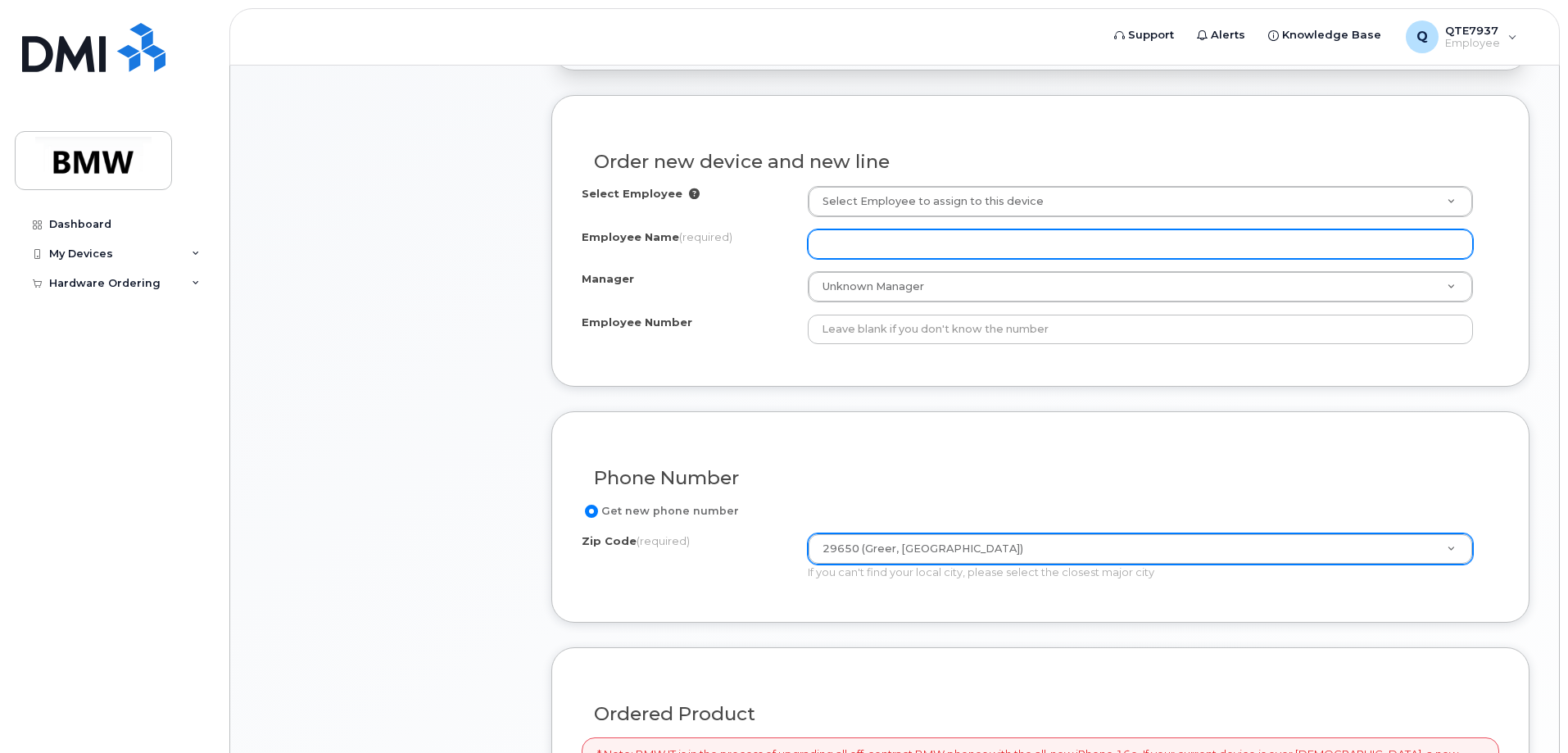
click at [892, 258] on input "Employee Name (required)" at bounding box center [1139, 244] width 665 height 29
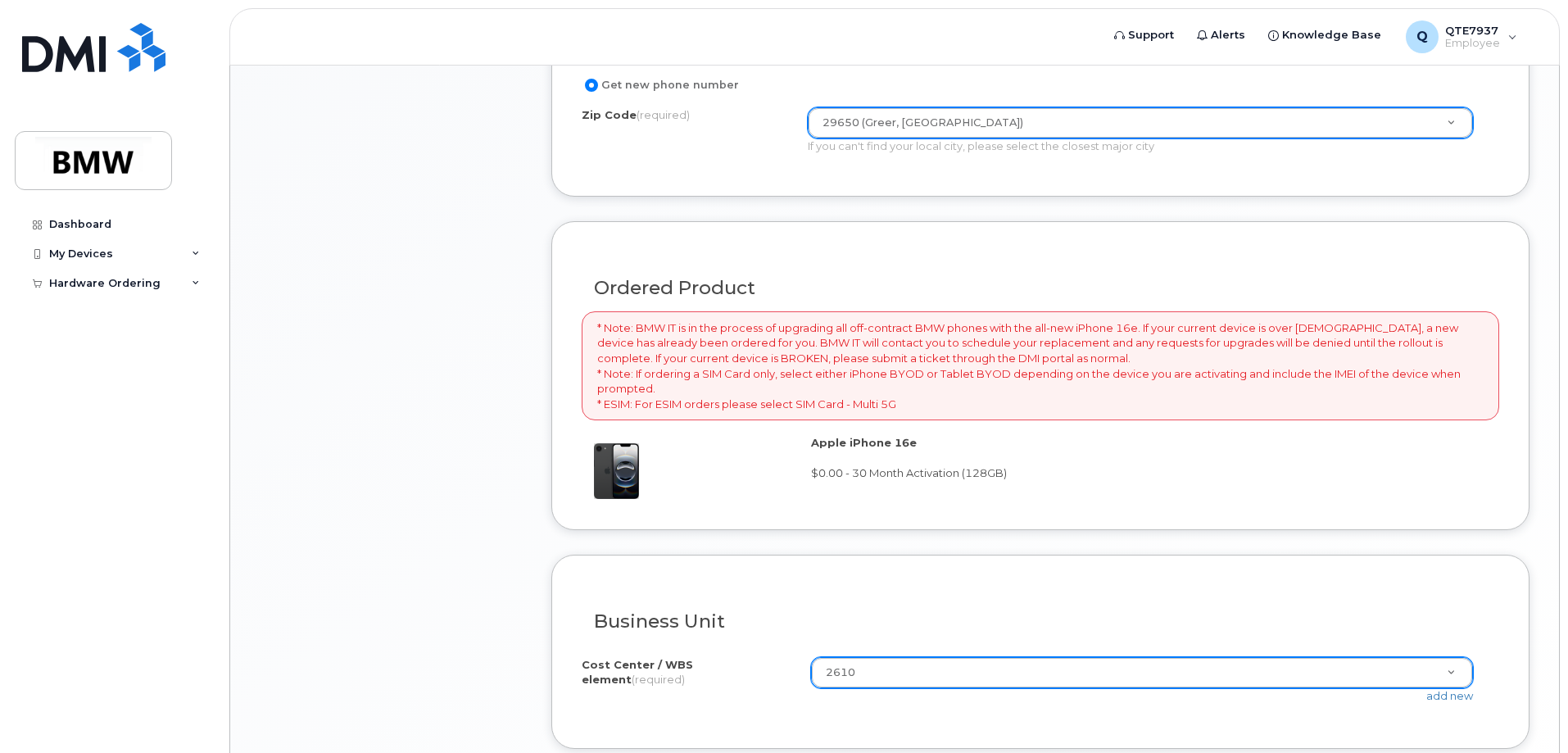
scroll to position [1184, 0]
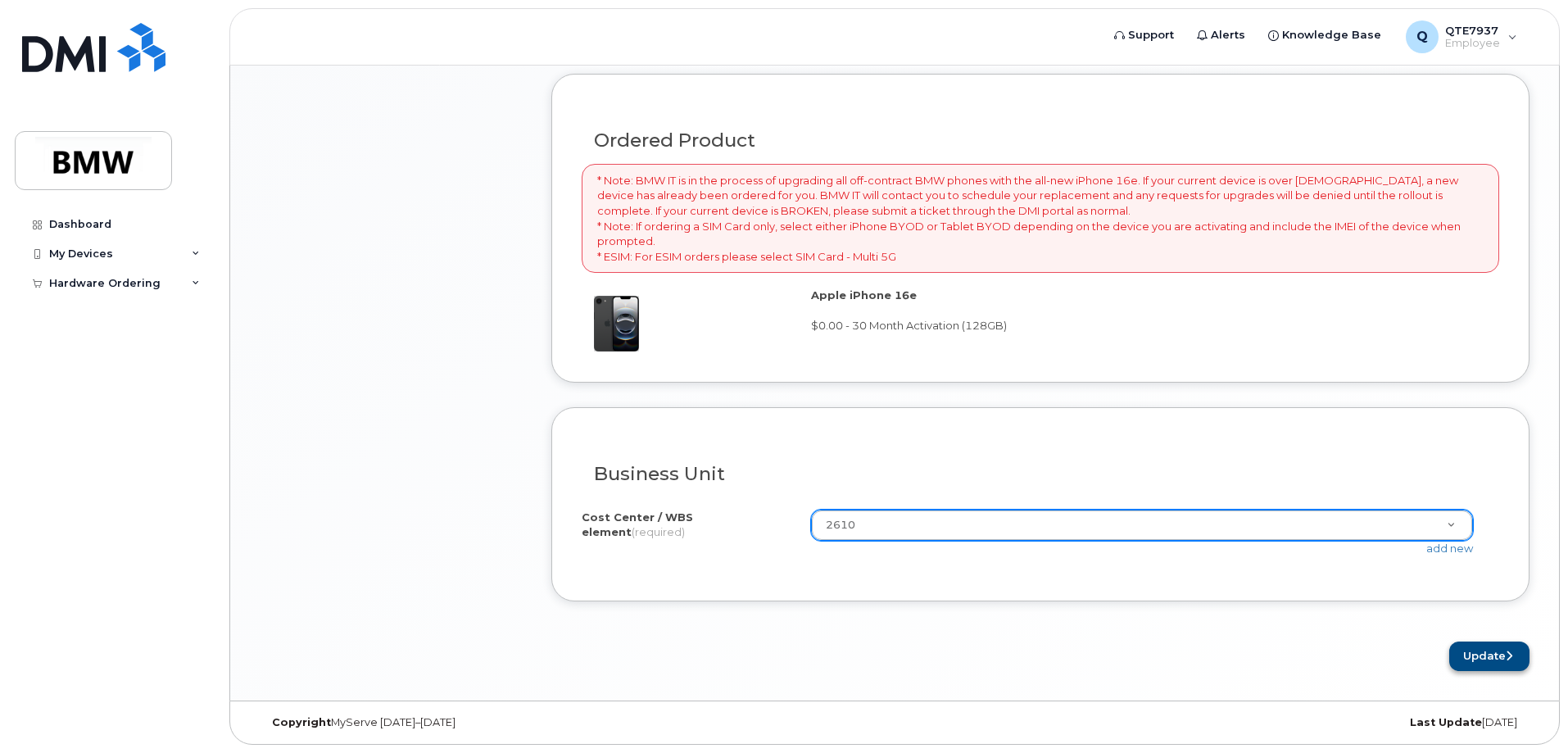
type input "marissa dowling"
click at [1474, 645] on button "Update" at bounding box center [1489, 656] width 81 height 30
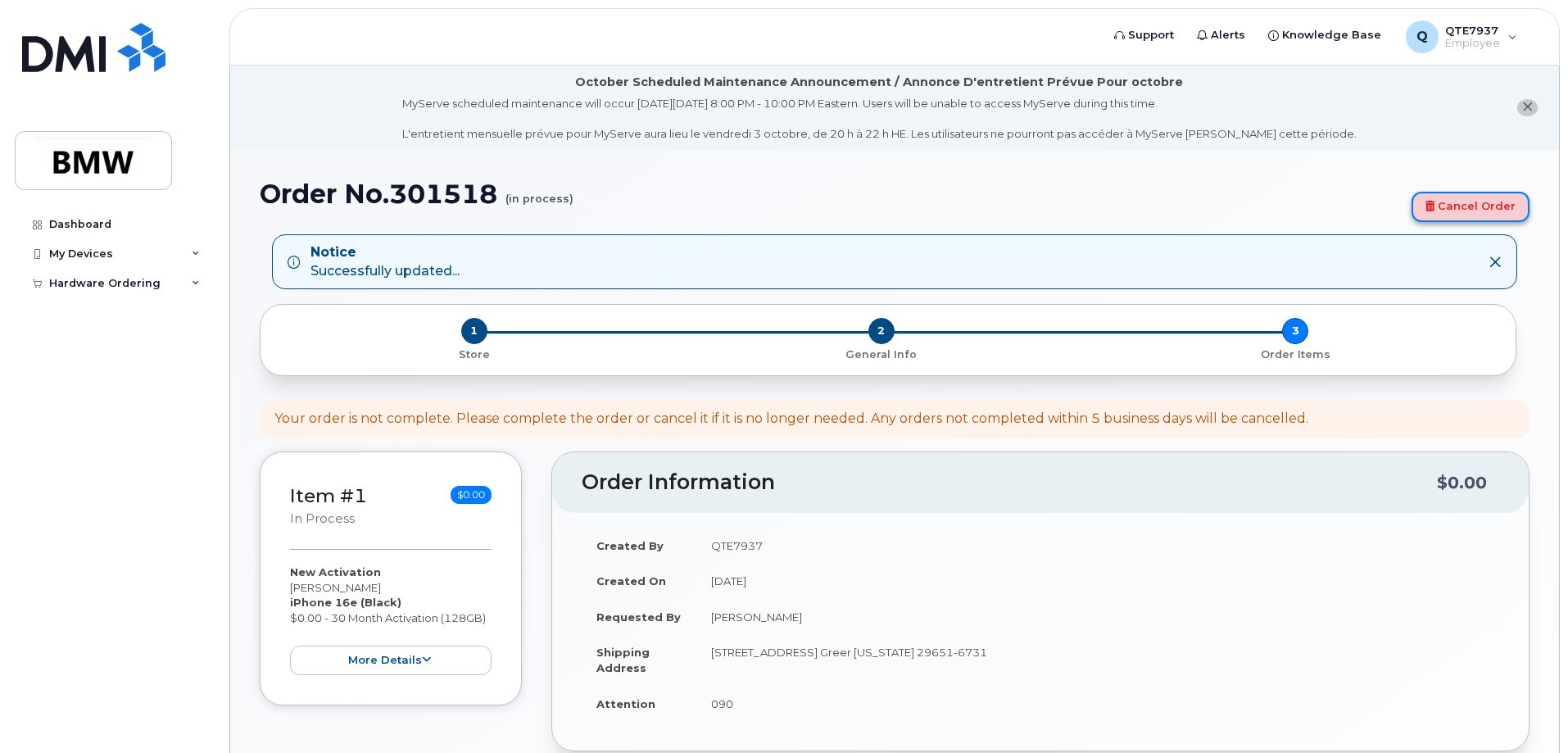
click at [1507, 197] on link "Cancel Order" at bounding box center [1470, 206] width 118 height 30
